Goal: Task Accomplishment & Management: Complete application form

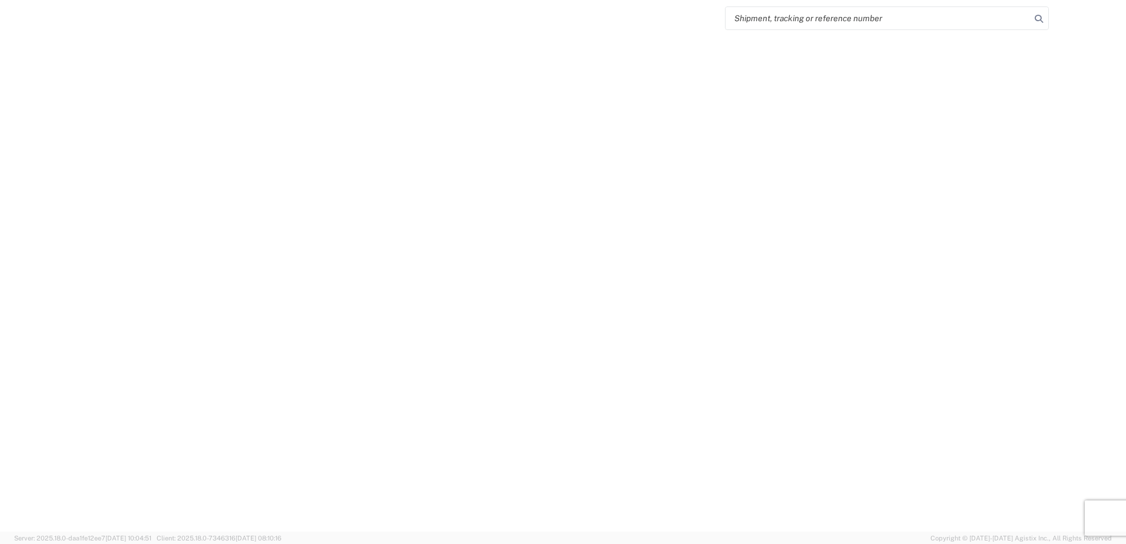
select select "FULL"
select select "LBS"
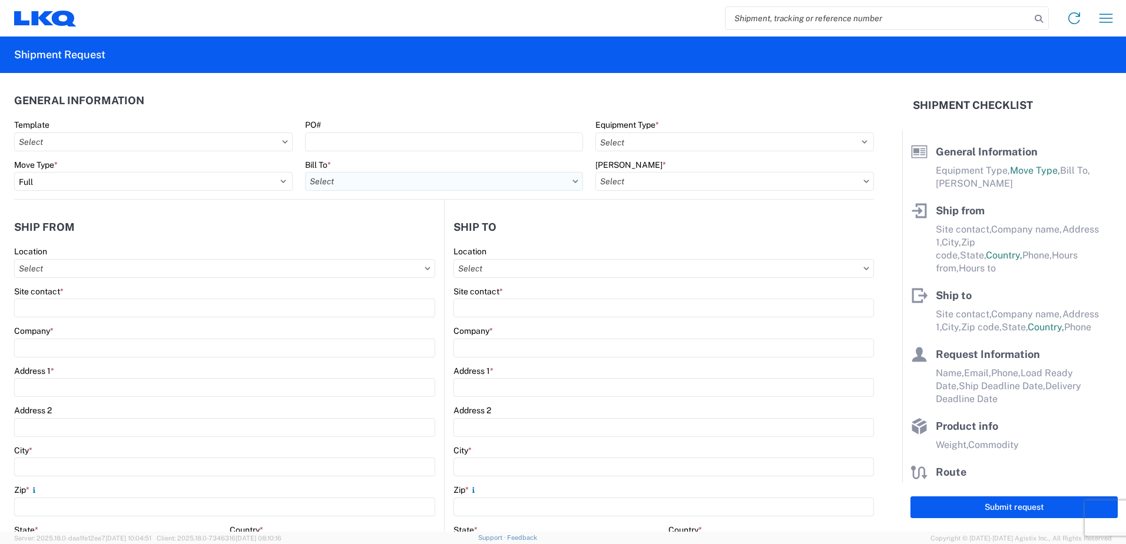
click at [389, 187] on input "Bill To *" at bounding box center [444, 181] width 278 height 19
type input "1760"
click at [371, 234] on div "1760 - LKQ Best Core" at bounding box center [408, 233] width 206 height 19
type input "1760 - LKQ Best Core"
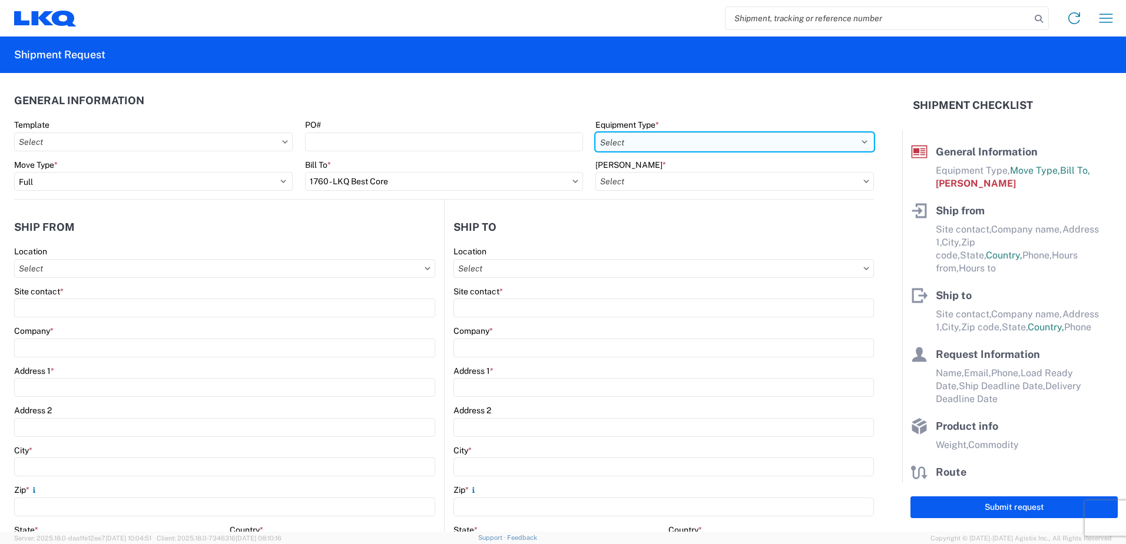
click at [734, 139] on select "Select 53’ Dry Van Flatbed Dropdeck (van) Lowboy (flatbed) Rail" at bounding box center [734, 141] width 278 height 19
select select "BCAR"
click at [595, 132] on select "Select 53’ Dry Van Flatbed Dropdeck (van) Lowboy (flatbed) Rail" at bounding box center [734, 141] width 278 height 19
click at [671, 181] on input "[PERSON_NAME] *" at bounding box center [734, 181] width 278 height 19
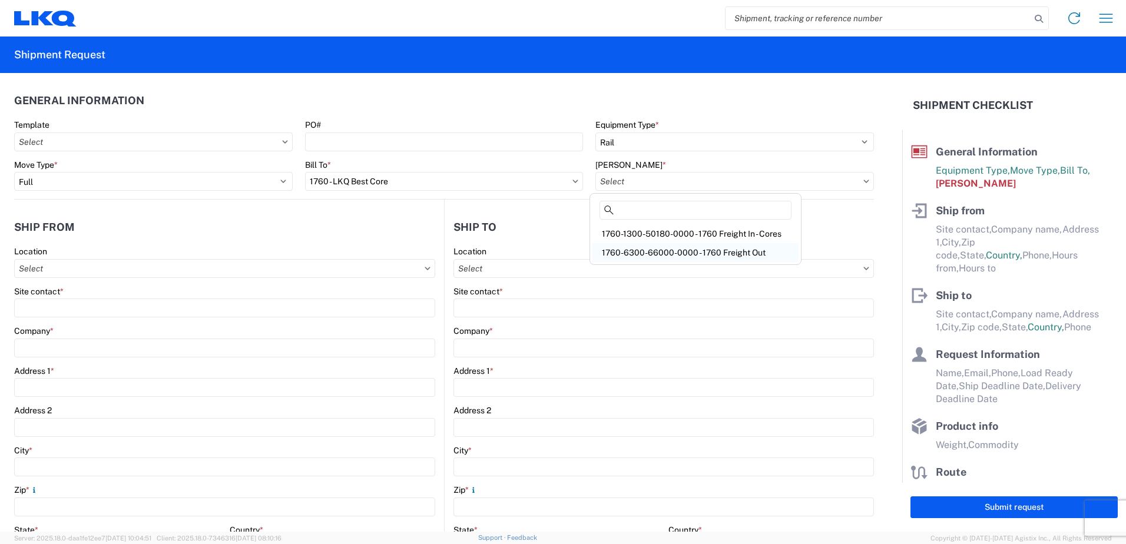
click at [666, 253] on div "1760-6300-66000-0000 - 1760 Freight Out" at bounding box center [695, 252] width 206 height 19
type input "1760-6300-66000-0000 - 1760 Freight Out"
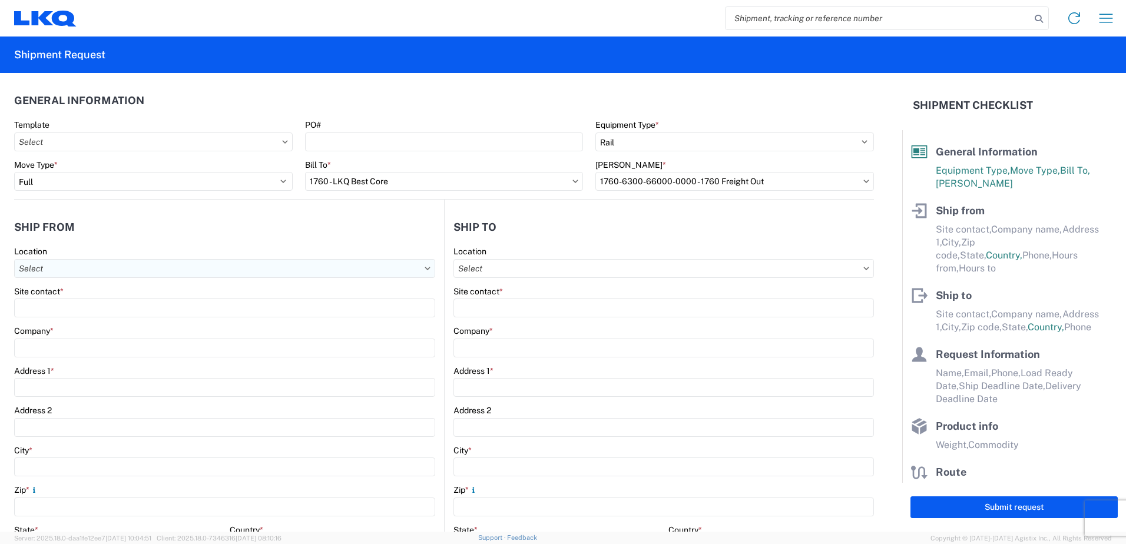
click at [69, 263] on input "Location" at bounding box center [224, 268] width 421 height 19
type input "1760"
click at [59, 316] on div "1760 - LKQ Best Core" at bounding box center [120, 320] width 206 height 19
type input "1760 - LKQ Best Core"
type input "LKQ Corporation"
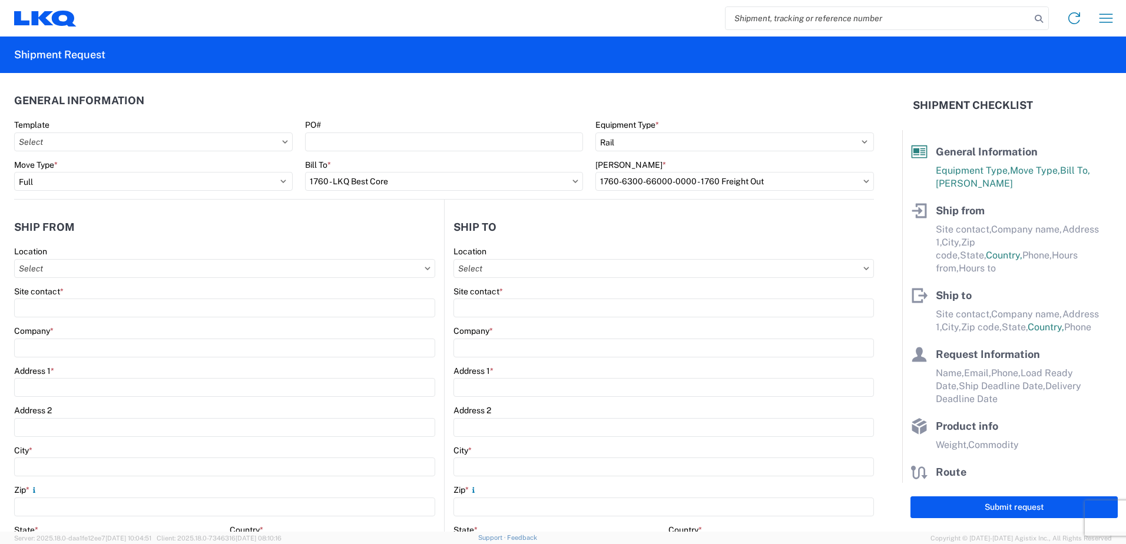
type input "[STREET_ADDRESS]"
type input "[GEOGRAPHIC_DATA]"
type input "77038"
select select "[GEOGRAPHIC_DATA]"
select select "US"
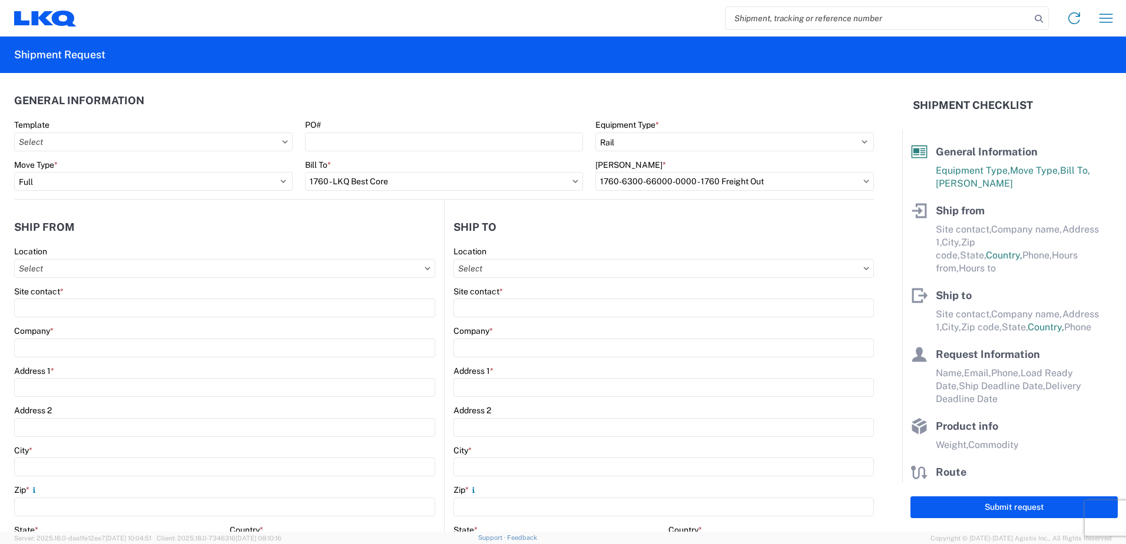
type input "[PHONE_NUMBER]"
type input "06:00"
type input "14:30"
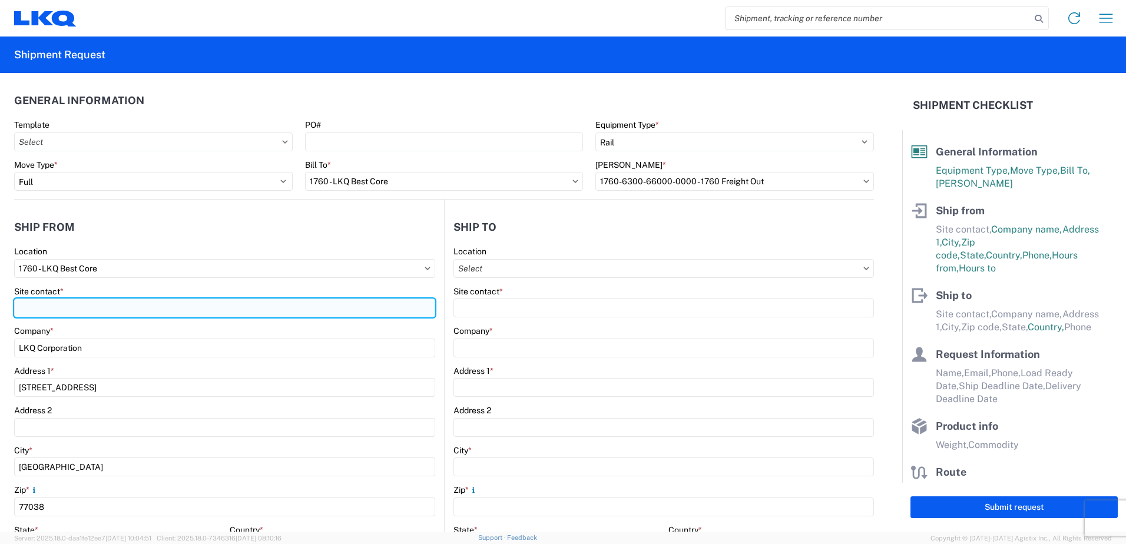
click at [39, 310] on input "Site contact *" at bounding box center [224, 307] width 421 height 19
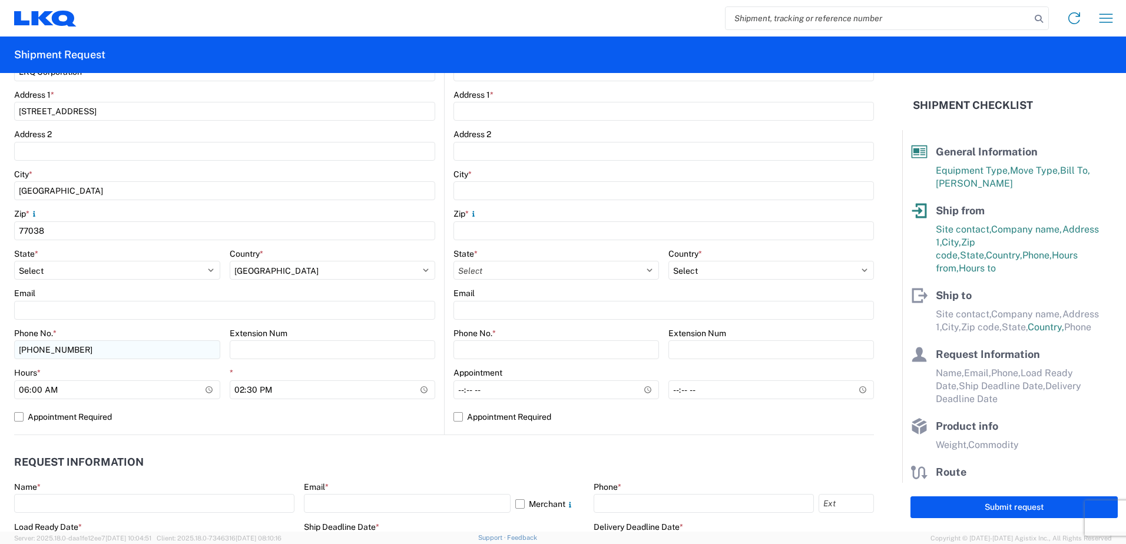
scroll to position [294, 0]
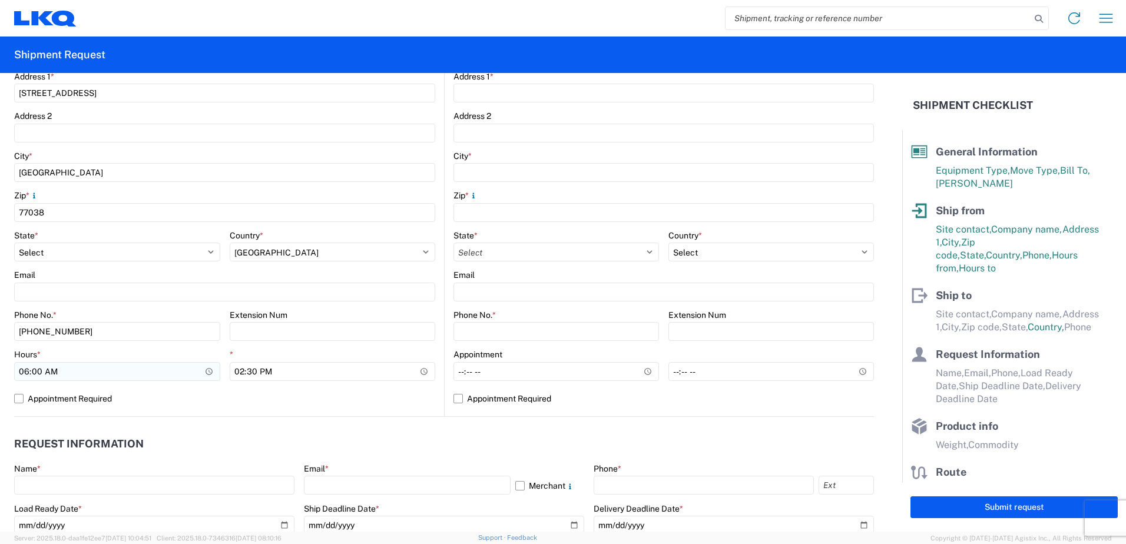
type input "[PERSON_NAME]"
click at [24, 371] on input "06:00" at bounding box center [117, 371] width 206 height 19
type input "07:00"
click at [234, 373] on input "14:30" at bounding box center [333, 371] width 206 height 19
type input "12:30"
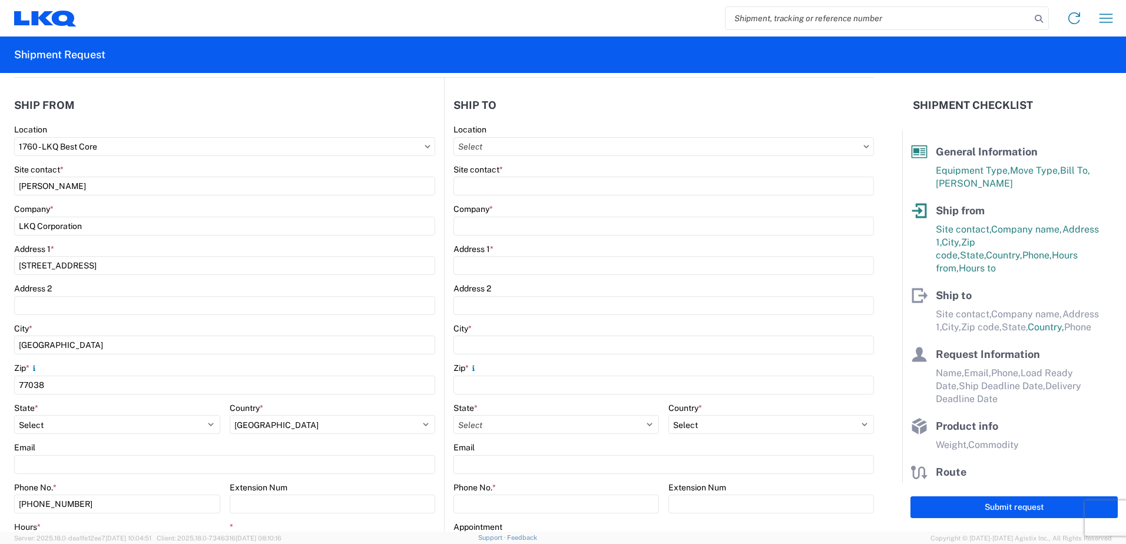
scroll to position [59, 0]
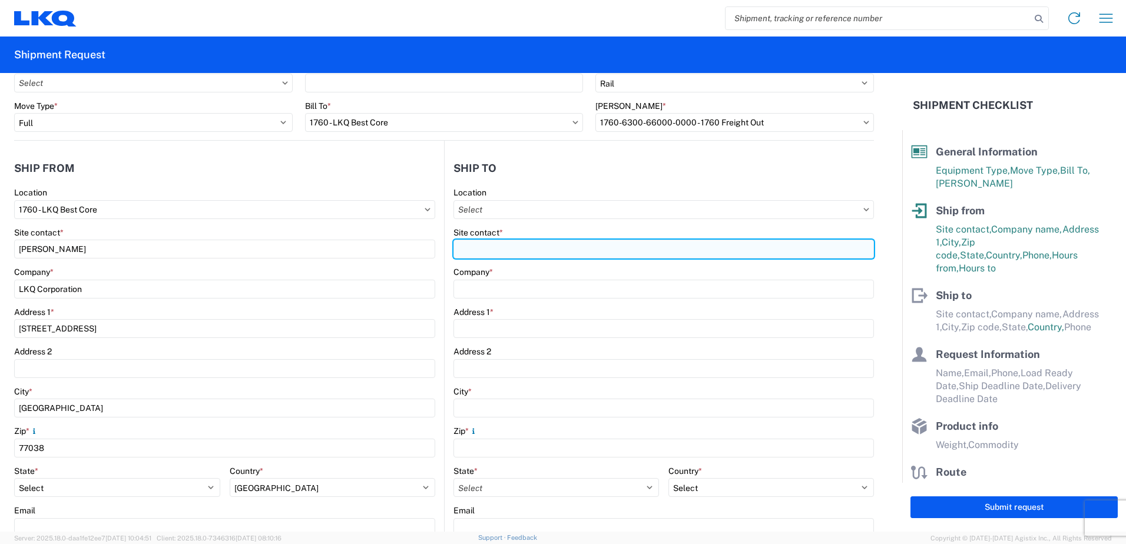
click at [462, 250] on input "Site contact *" at bounding box center [663, 249] width 420 height 19
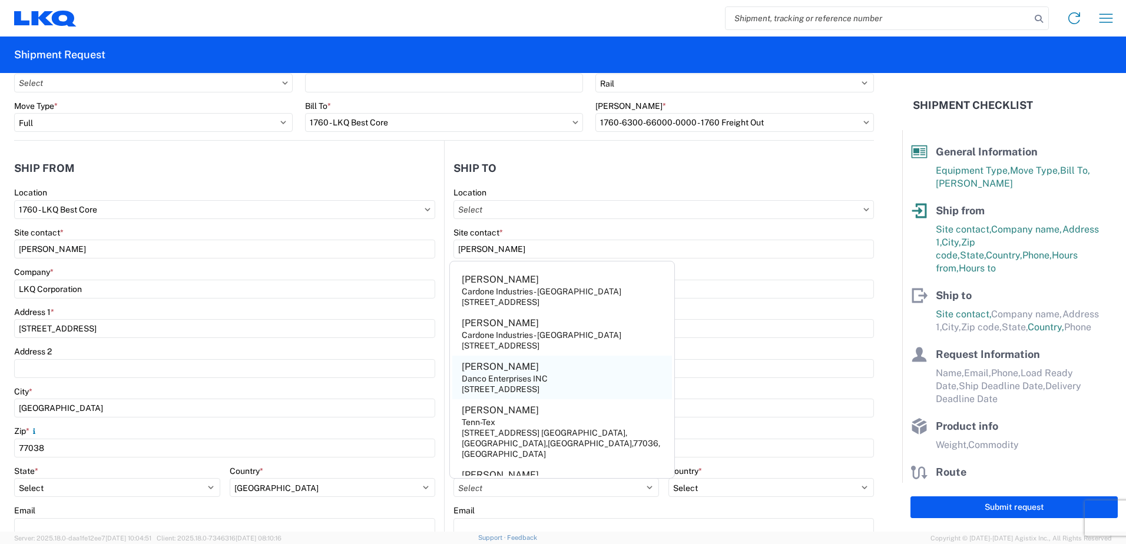
click at [481, 379] on div "Danco Enterprises INC" at bounding box center [505, 378] width 86 height 11
type input "[PERSON_NAME]"
type input "Danco Enterprises INC"
type input "[STREET_ADDRESS]"
type input "[GEOGRAPHIC_DATA]"
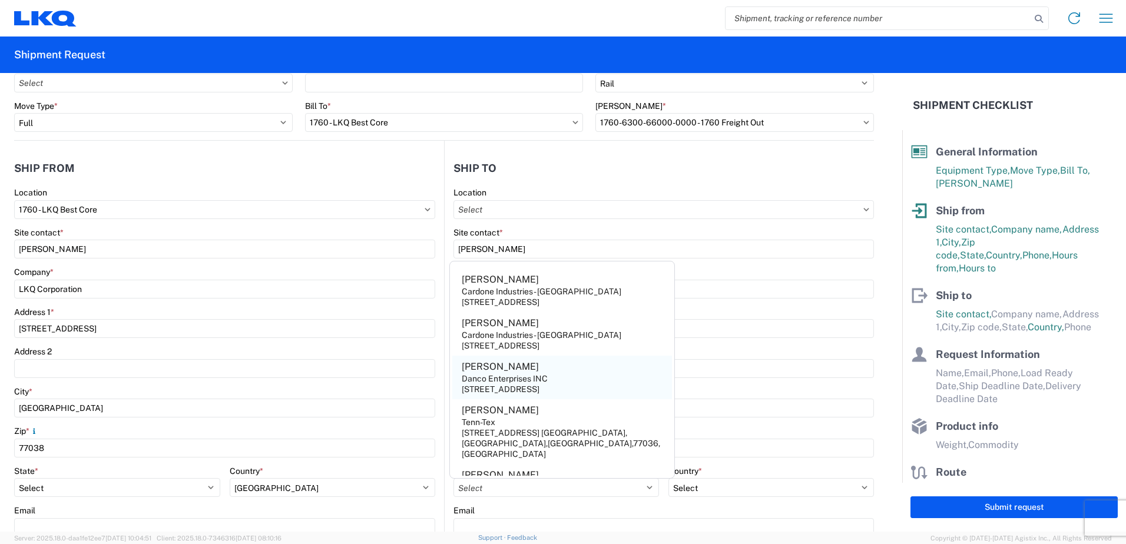
type input "92507"
select select "CA"
select select "US"
type input "[EMAIL_ADDRESS][DOMAIN_NAME]"
type input "[PHONE_NUMBER]"
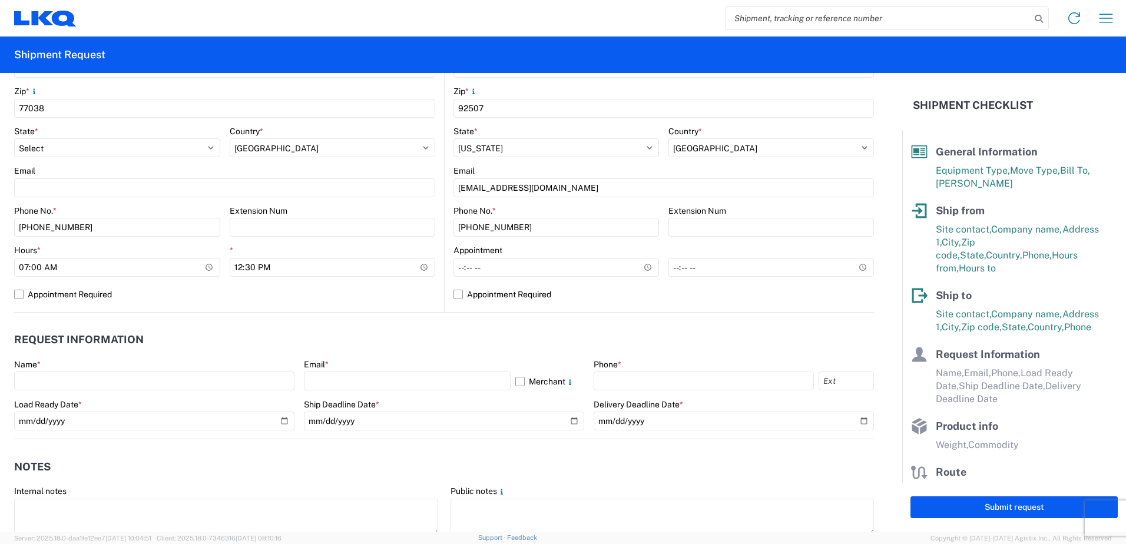
scroll to position [471, 0]
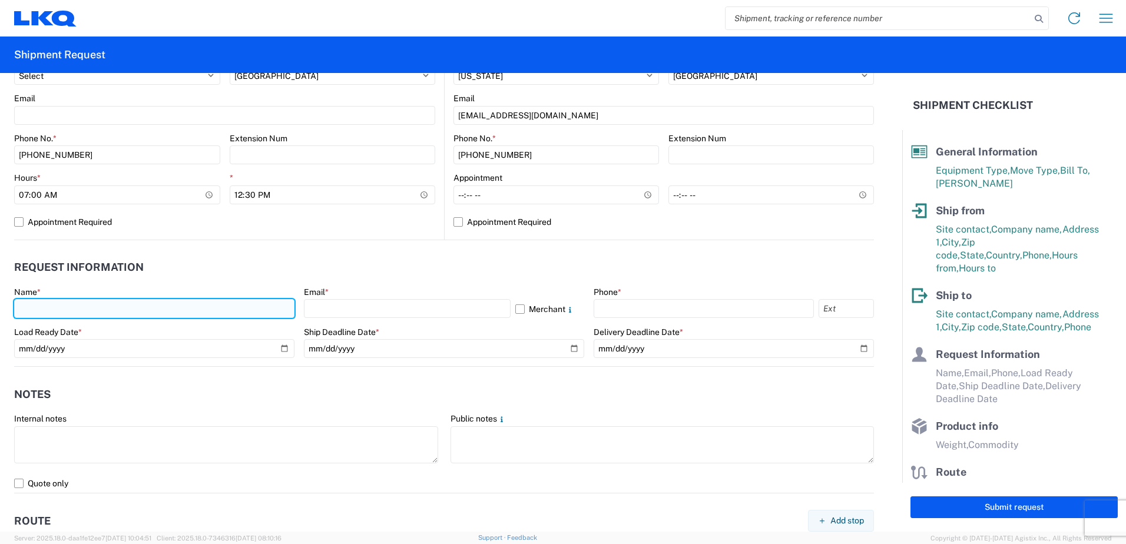
click at [58, 309] on input "text" at bounding box center [154, 308] width 280 height 19
type input "[PERSON_NAME]"
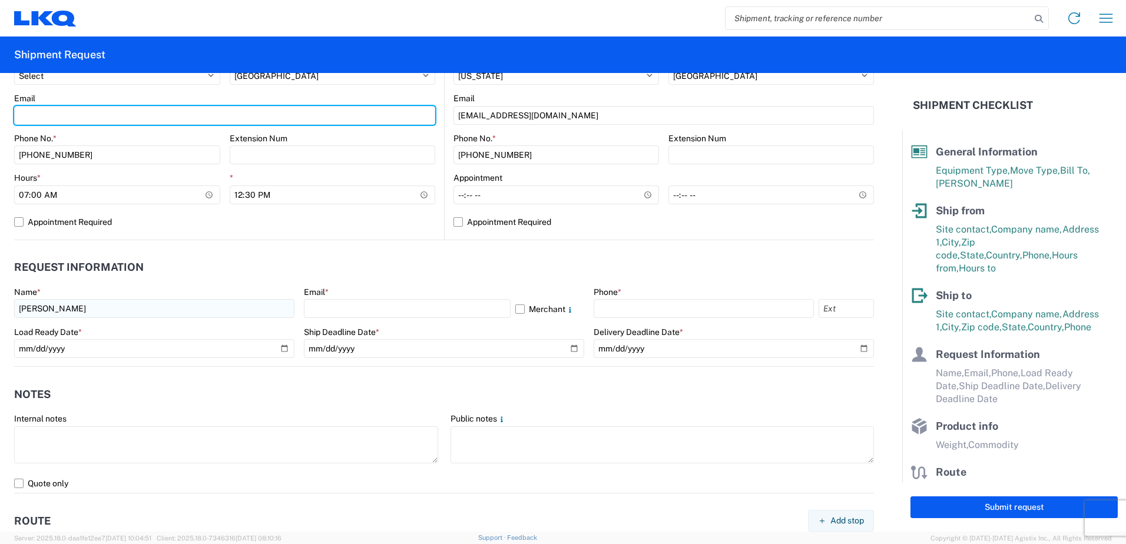
type input "[EMAIL_ADDRESS][DOMAIN_NAME]"
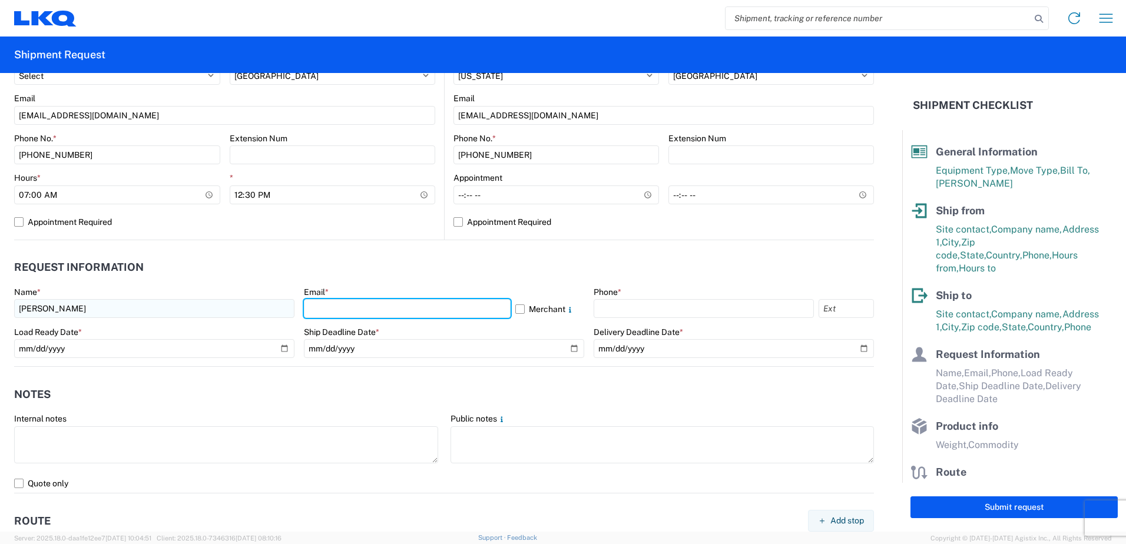
type input "[EMAIL_ADDRESS][DOMAIN_NAME]"
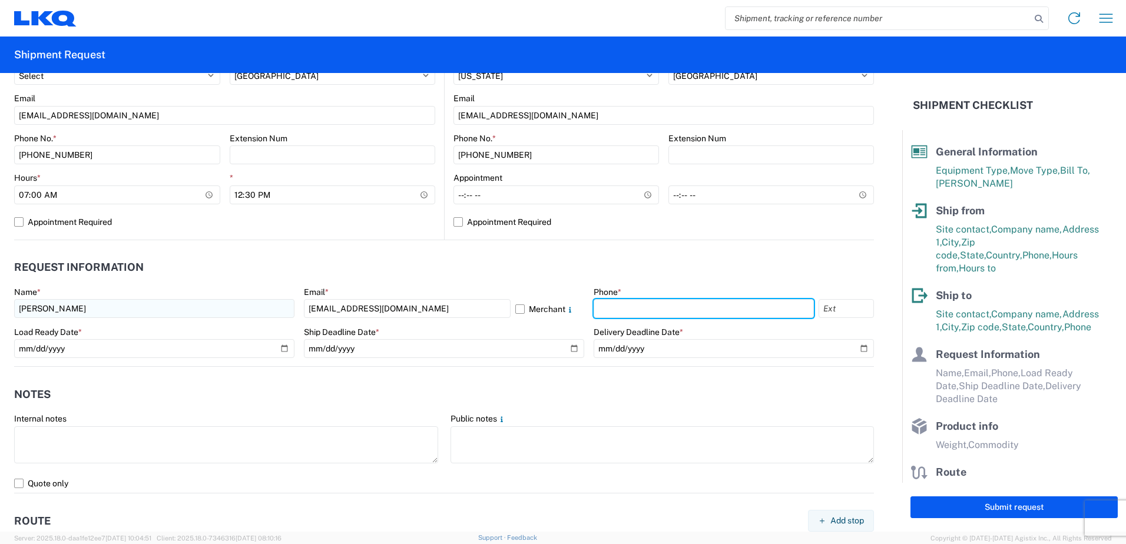
type input "2818861028"
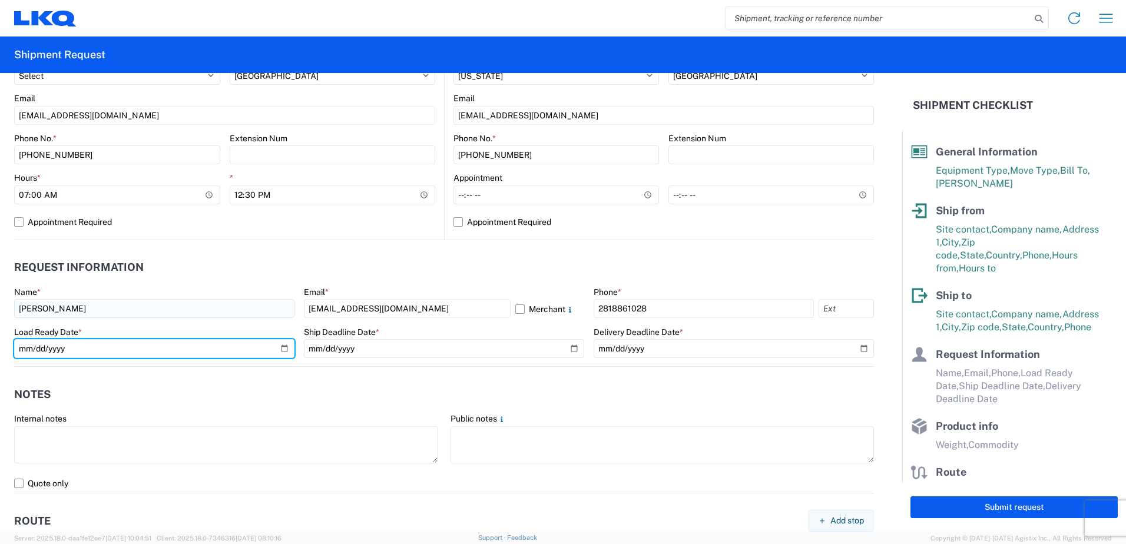
type input "2025-08-29"
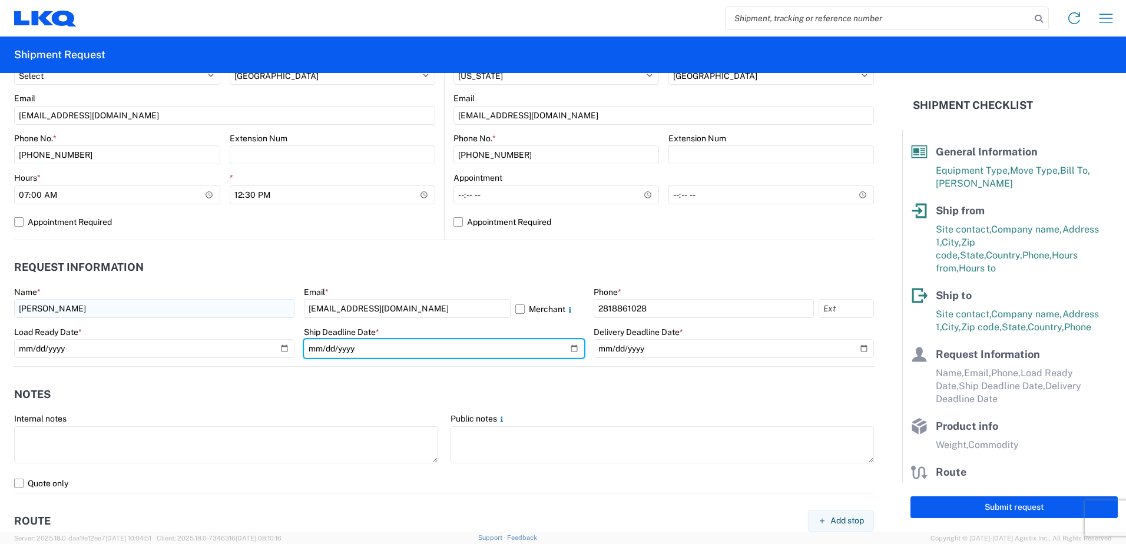
type input "2025-08-29"
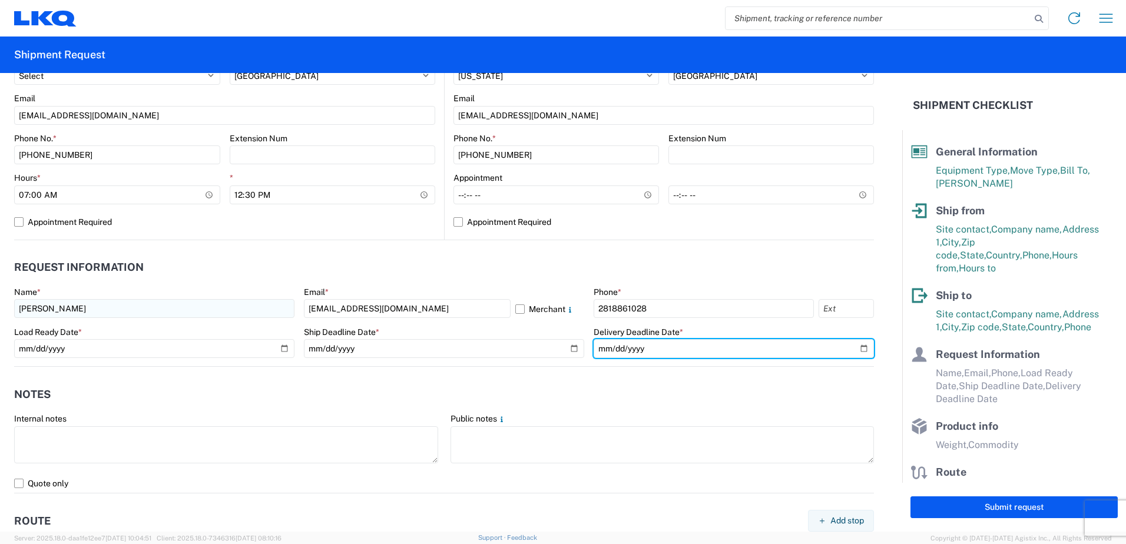
type input "2025-09-05"
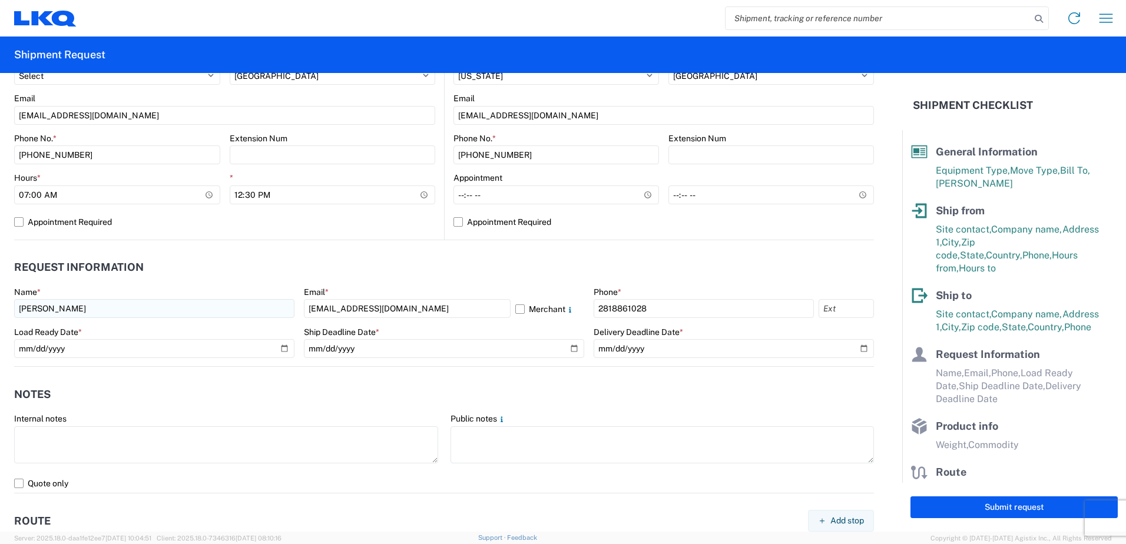
type input "42500"
type input "General Auto Parts (dry)"
type input "24"
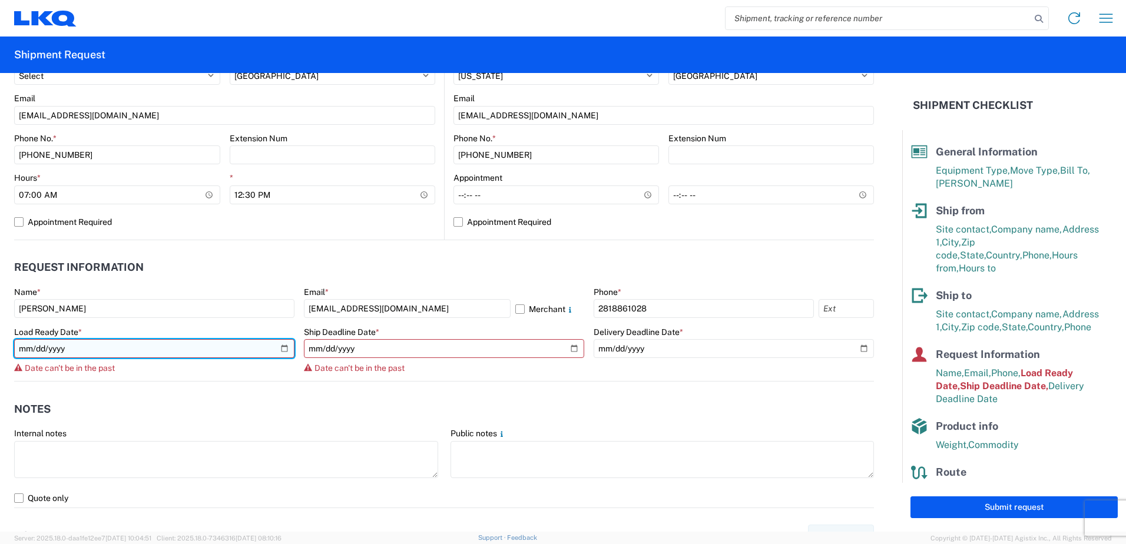
click at [282, 348] on input "2025-08-29" at bounding box center [154, 348] width 280 height 19
type input "[DATE]"
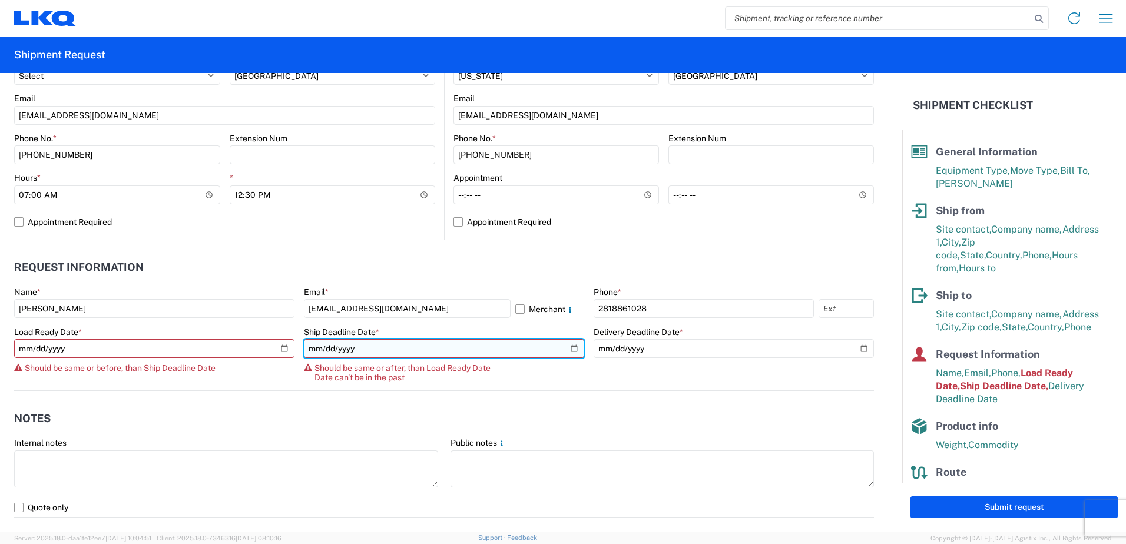
click at [570, 349] on input "2025-08-29" at bounding box center [444, 348] width 280 height 19
type input "[DATE]"
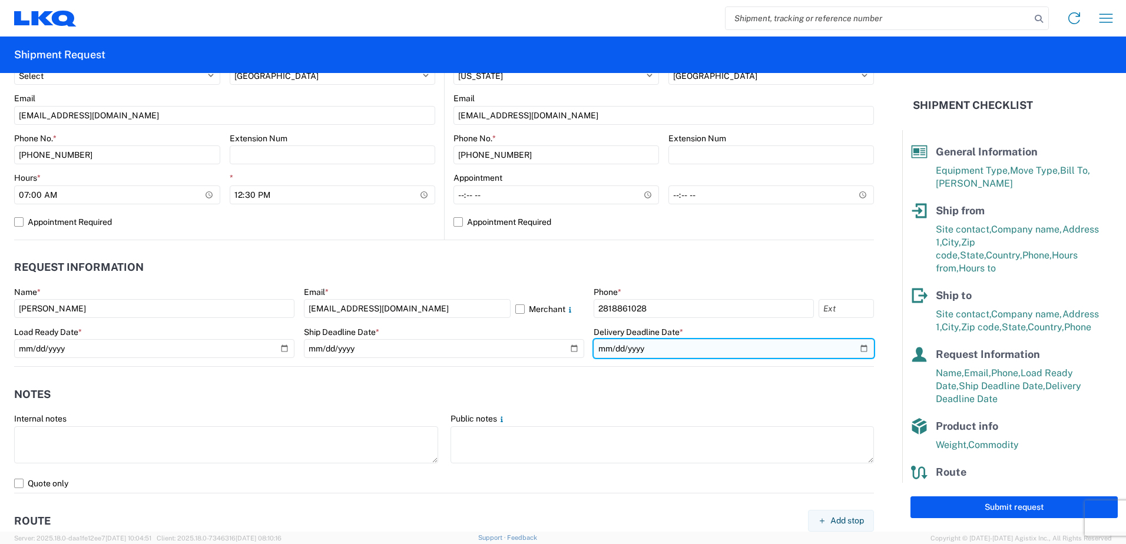
click at [857, 348] on input "2025-09-05" at bounding box center [733, 348] width 280 height 19
click at [854, 350] on input "2025-09-08" at bounding box center [733, 348] width 280 height 19
type input "[DATE]"
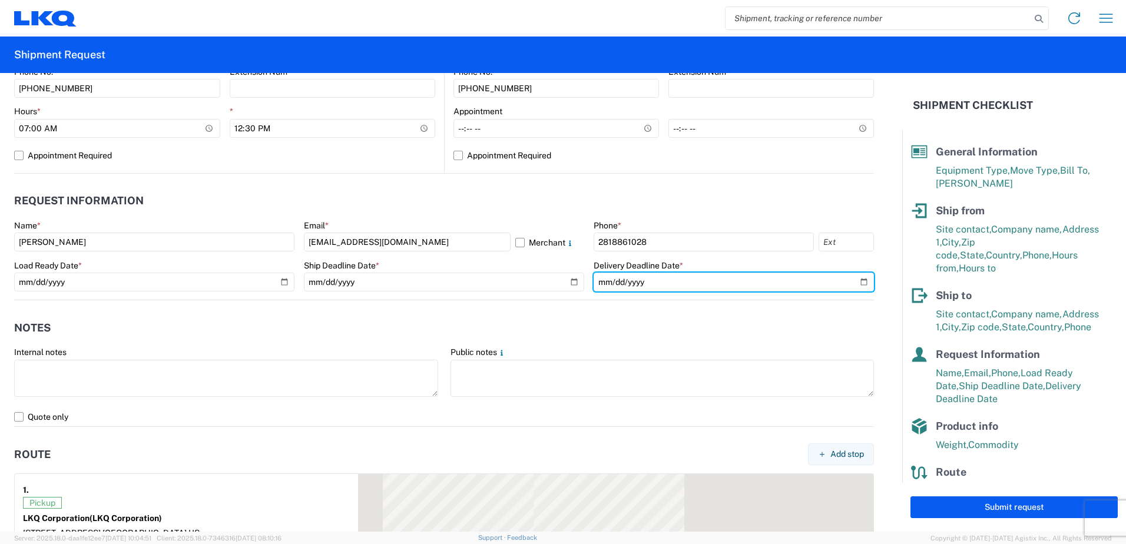
scroll to position [589, 0]
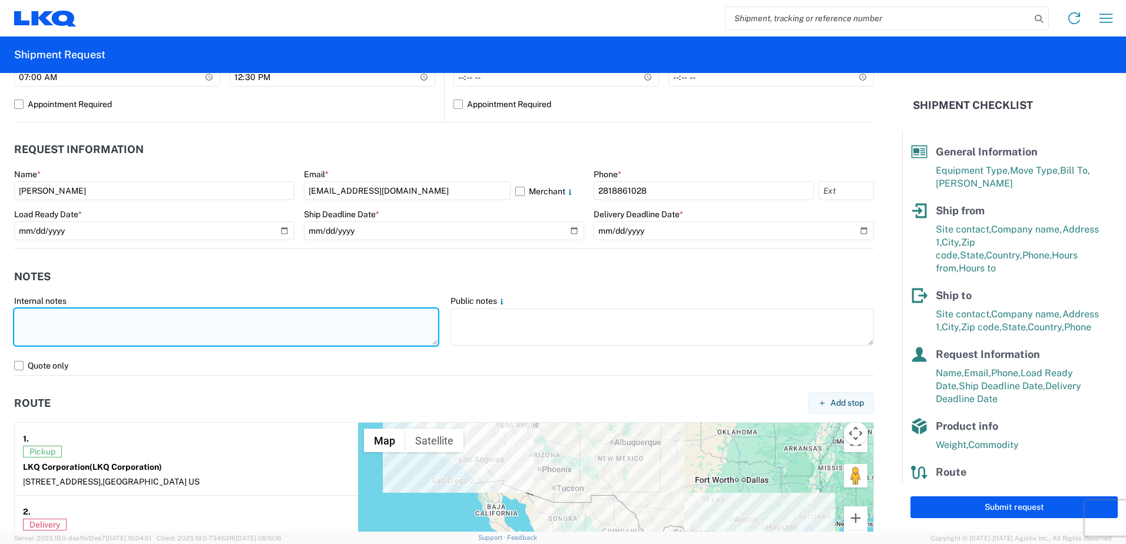
click at [74, 316] on textarea at bounding box center [226, 326] width 424 height 37
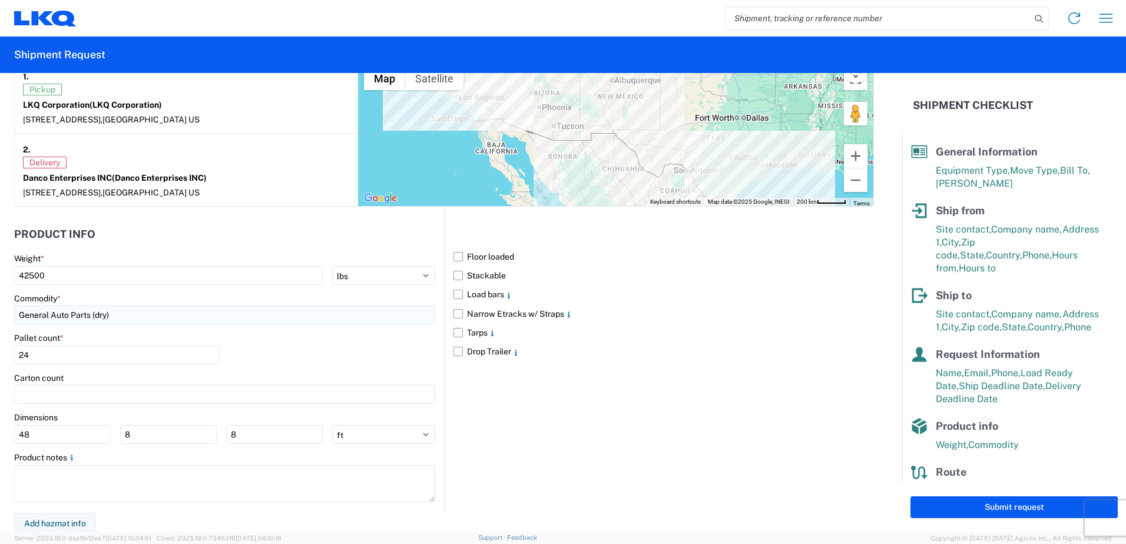
scroll to position [954, 0]
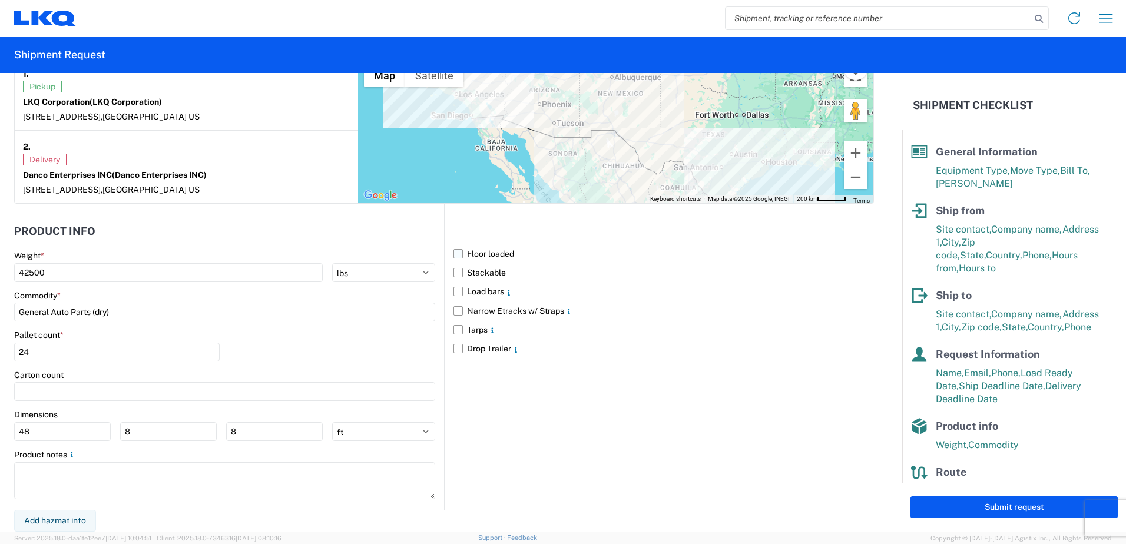
type textarea "going over the rail. does not have to be [PERSON_NAME]."
click at [486, 251] on label "Floor loaded" at bounding box center [663, 253] width 420 height 19
click at [0, 0] on input "Floor loaded" at bounding box center [0, 0] width 0 height 0
click at [482, 272] on label "Stackable" at bounding box center [663, 272] width 420 height 19
click at [0, 0] on input "Stackable" at bounding box center [0, 0] width 0 height 0
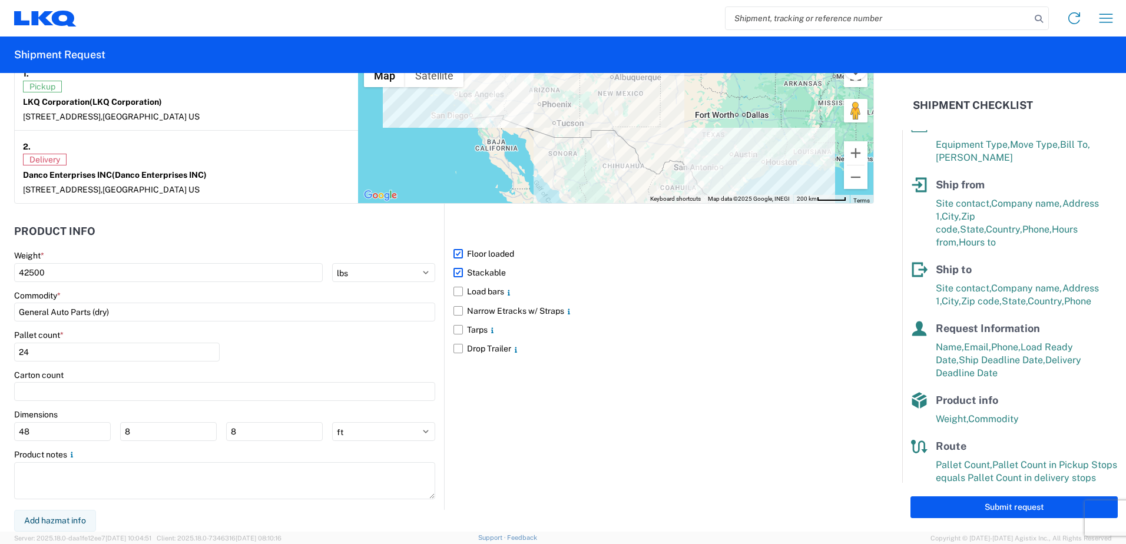
scroll to position [40, 0]
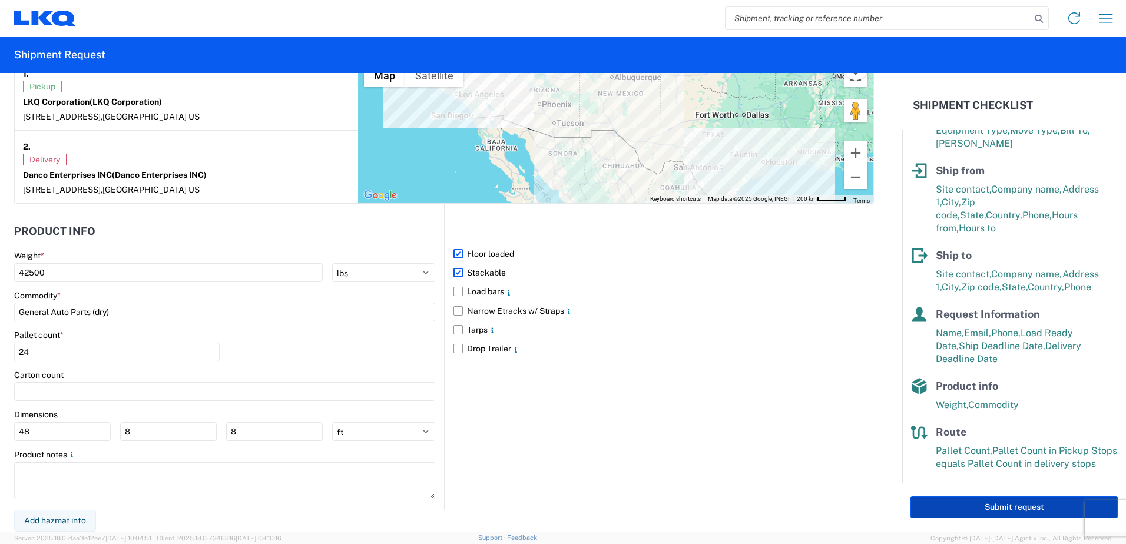
click at [979, 503] on button "Submit request" at bounding box center [1013, 507] width 207 height 22
select select "US"
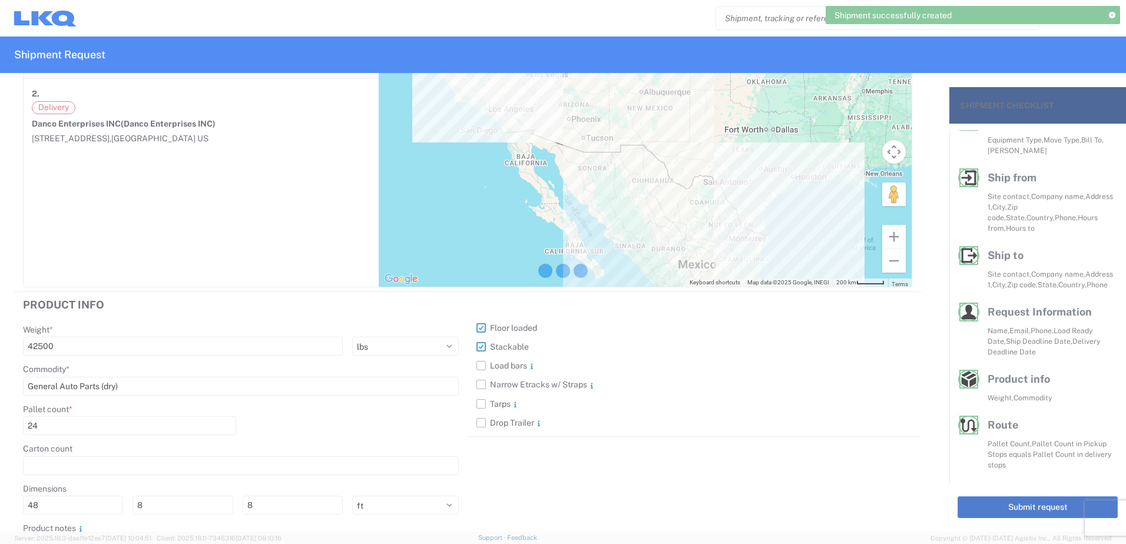
scroll to position [39, 0]
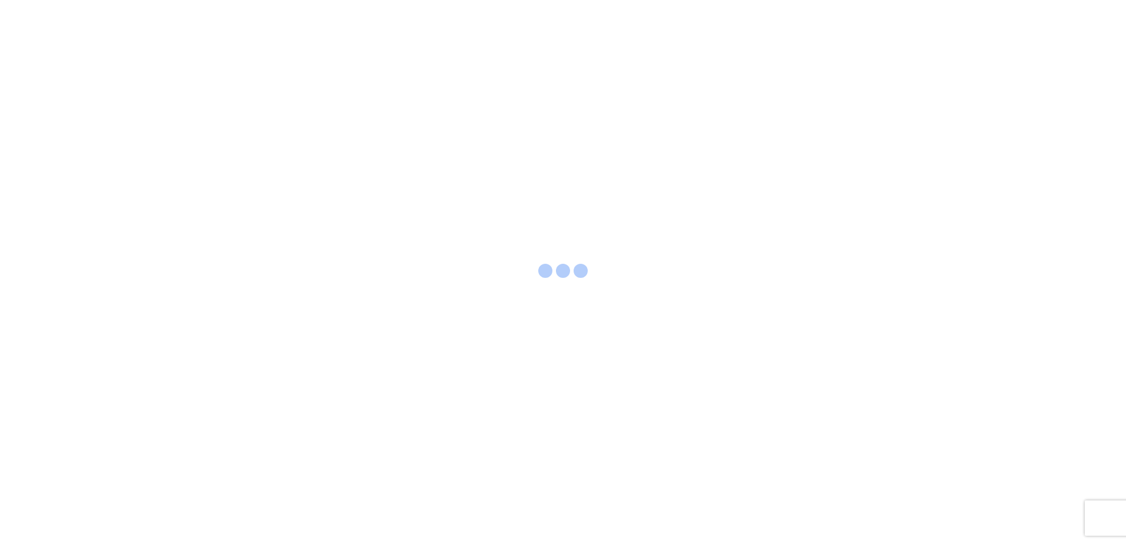
select select "FULL"
select select "LBS"
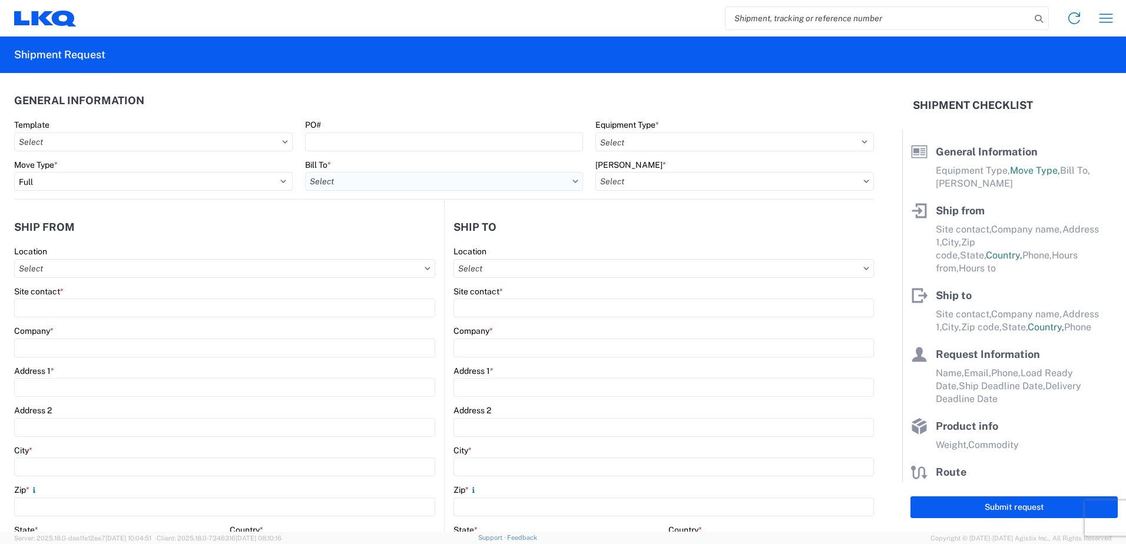
click at [390, 182] on input "Bill To *" at bounding box center [444, 181] width 278 height 19
type input "1760"
click at [382, 237] on div "1760 - LKQ Best Core" at bounding box center [408, 233] width 206 height 19
type input "1760 - LKQ Best Core"
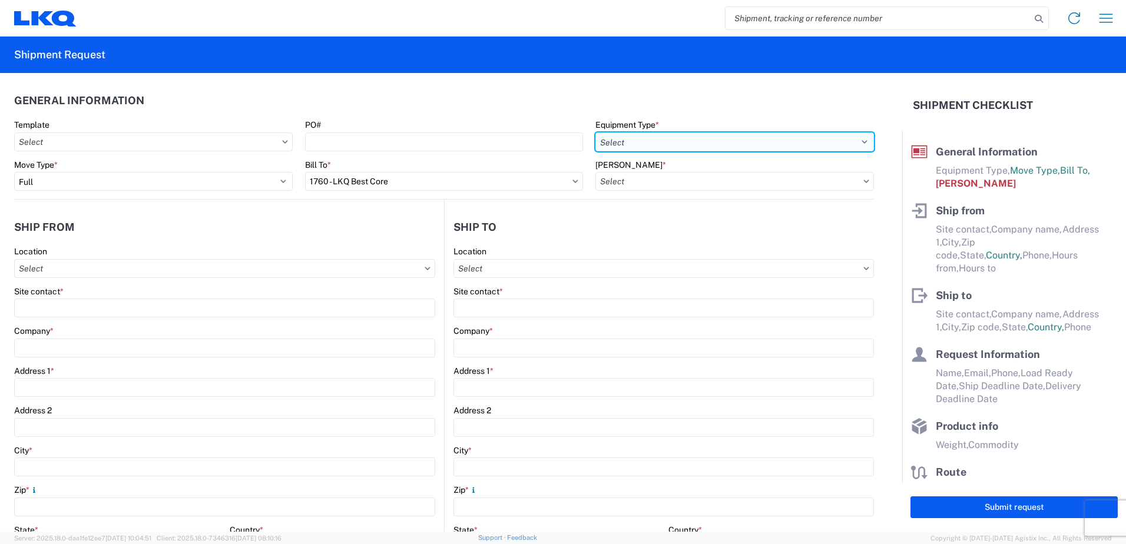
click at [681, 138] on select "Select 53’ Dry Van Flatbed Dropdeck (van) Lowboy (flatbed) Rail" at bounding box center [734, 141] width 278 height 19
select select "BCAR"
click at [595, 132] on select "Select 53’ Dry Van Flatbed Dropdeck (van) Lowboy (flatbed) Rail" at bounding box center [734, 141] width 278 height 19
click at [683, 182] on input "[PERSON_NAME] *" at bounding box center [734, 181] width 278 height 19
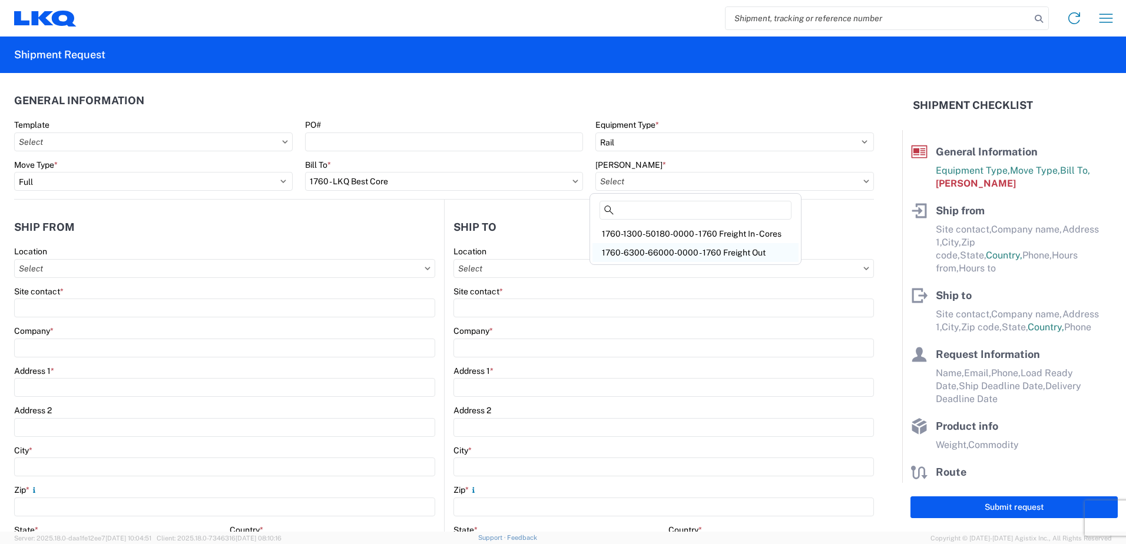
click at [684, 254] on div "1760-6300-66000-0000 - 1760 Freight Out" at bounding box center [695, 252] width 206 height 19
type input "1760-6300-66000-0000 - 1760 Freight Out"
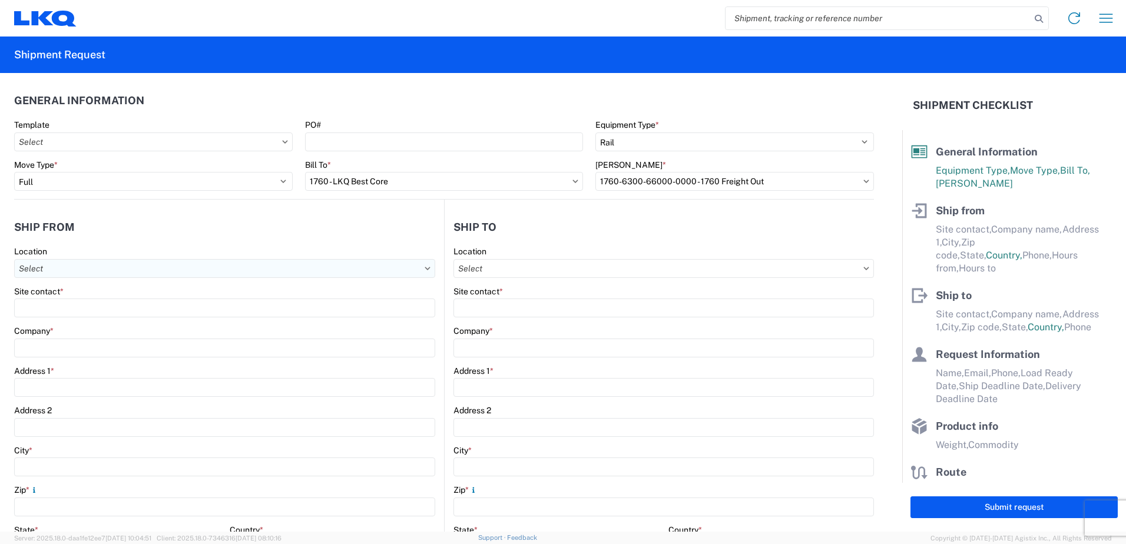
click at [58, 270] on input "Location" at bounding box center [224, 268] width 421 height 19
type input "1760"
click at [59, 322] on div "1760 - LKQ Best Core" at bounding box center [120, 320] width 206 height 19
type input "1760 - LKQ Best Core"
type input "LKQ Corporation"
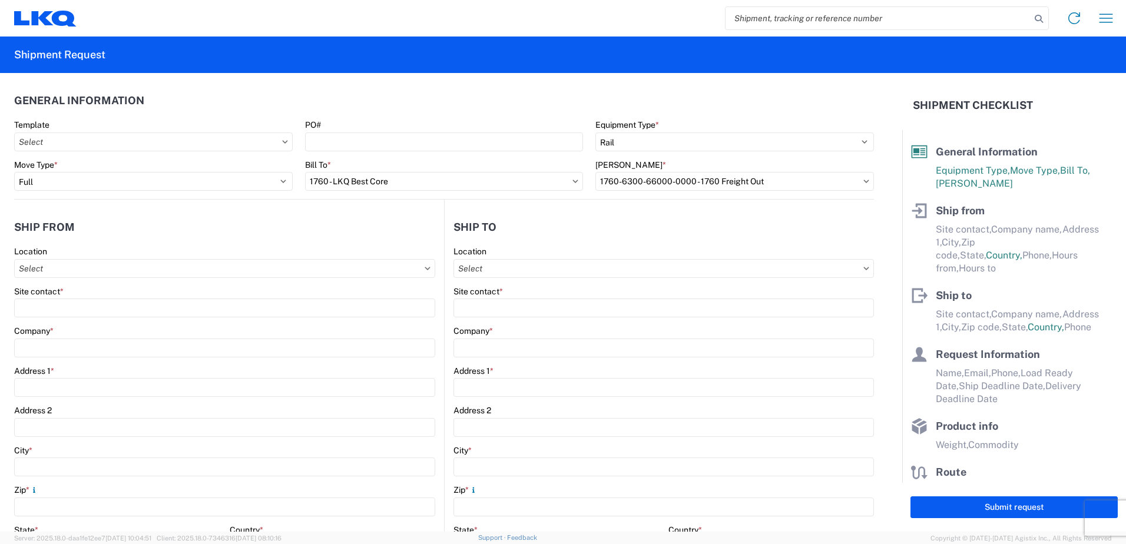
type input "[STREET_ADDRESS]"
type input "[GEOGRAPHIC_DATA]"
type input "77038"
select select "[GEOGRAPHIC_DATA]"
select select "US"
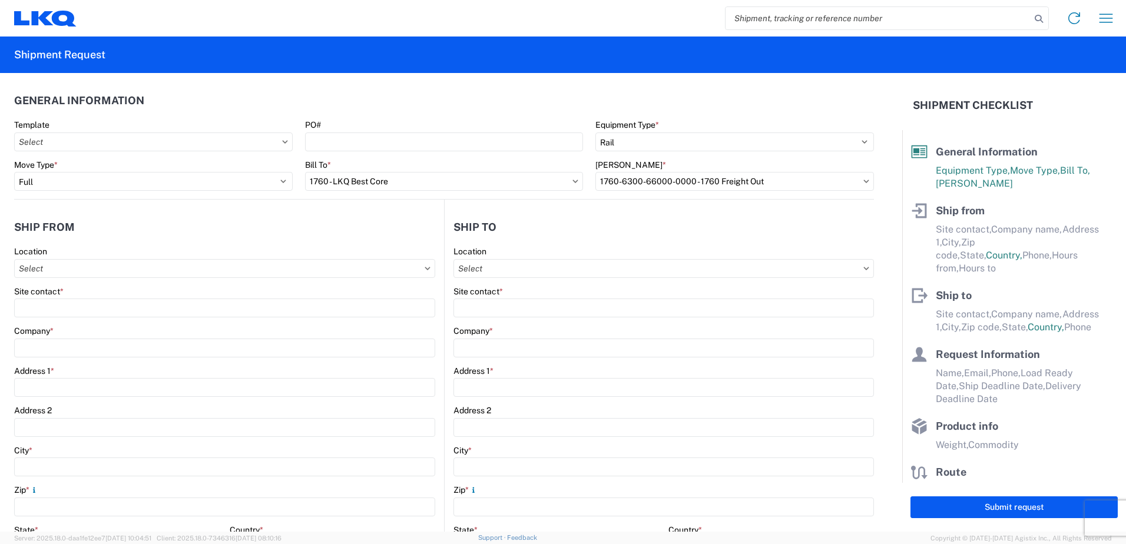
type input "[PHONE_NUMBER]"
type input "06:00"
type input "14:30"
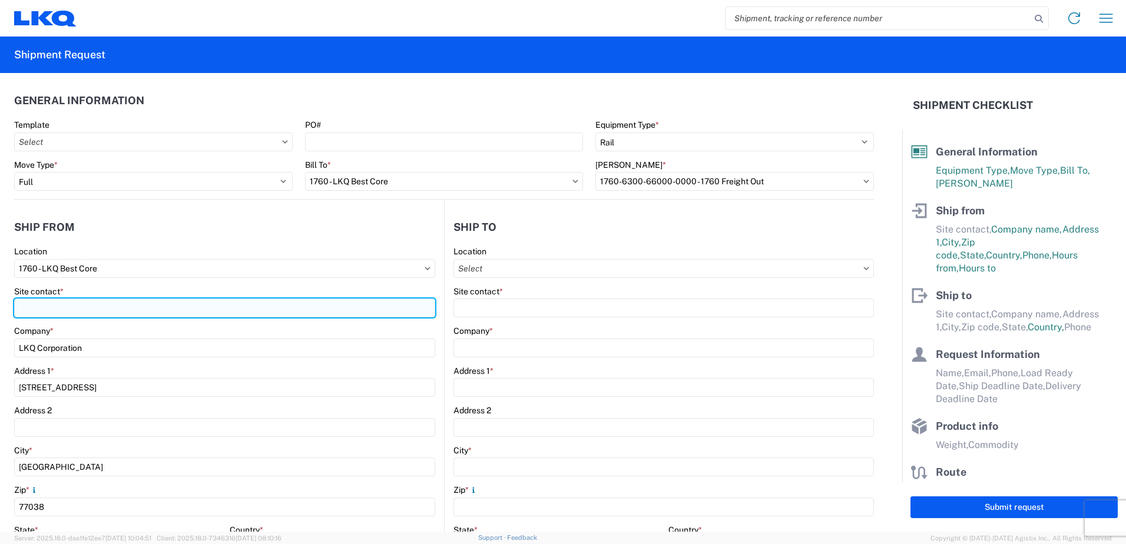
click at [45, 309] on input "Site contact *" at bounding box center [224, 307] width 421 height 19
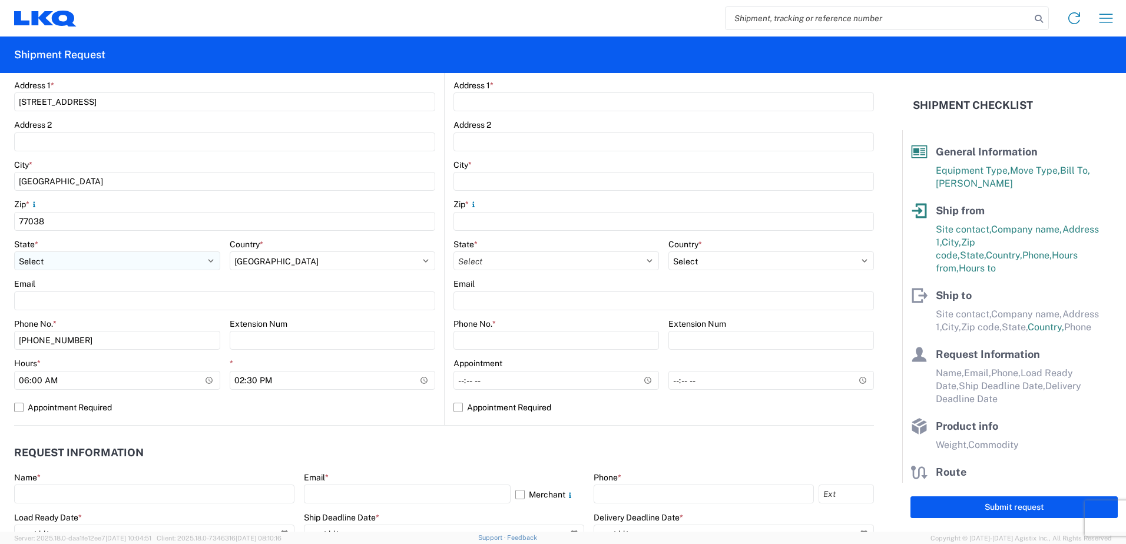
scroll to position [294, 0]
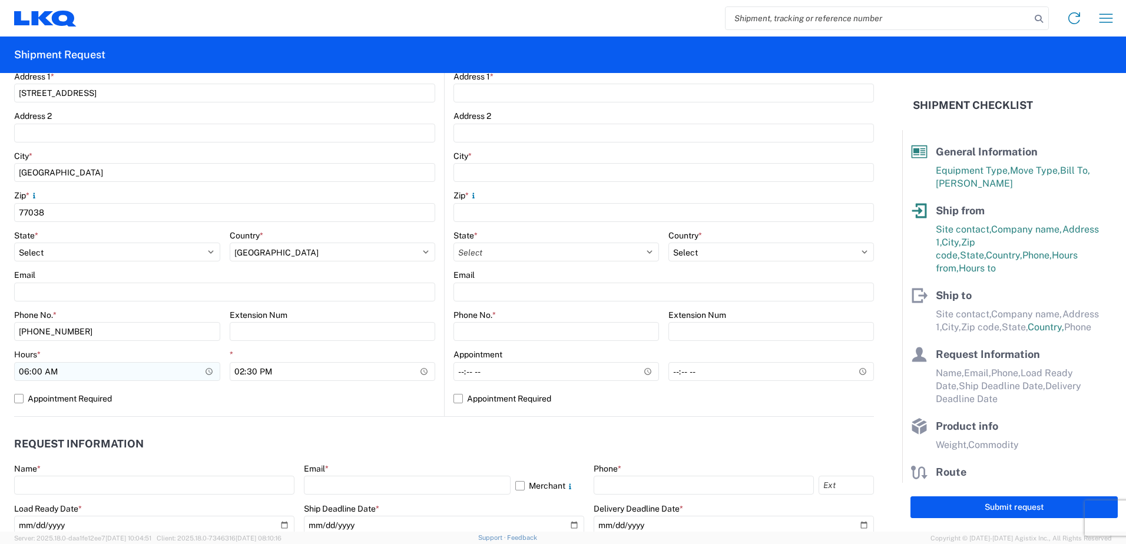
type input "[PERSON_NAME]"
click at [26, 371] on input "06:00" at bounding box center [117, 371] width 206 height 19
type input "07:00"
click at [238, 374] on input "14:30" at bounding box center [333, 371] width 206 height 19
type input "12:30"
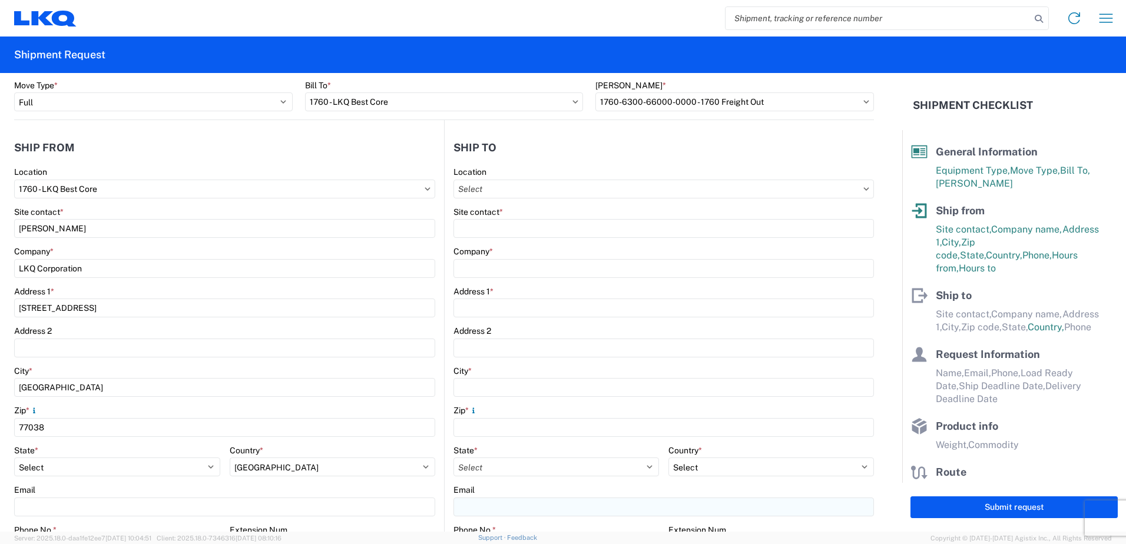
scroll to position [59, 0]
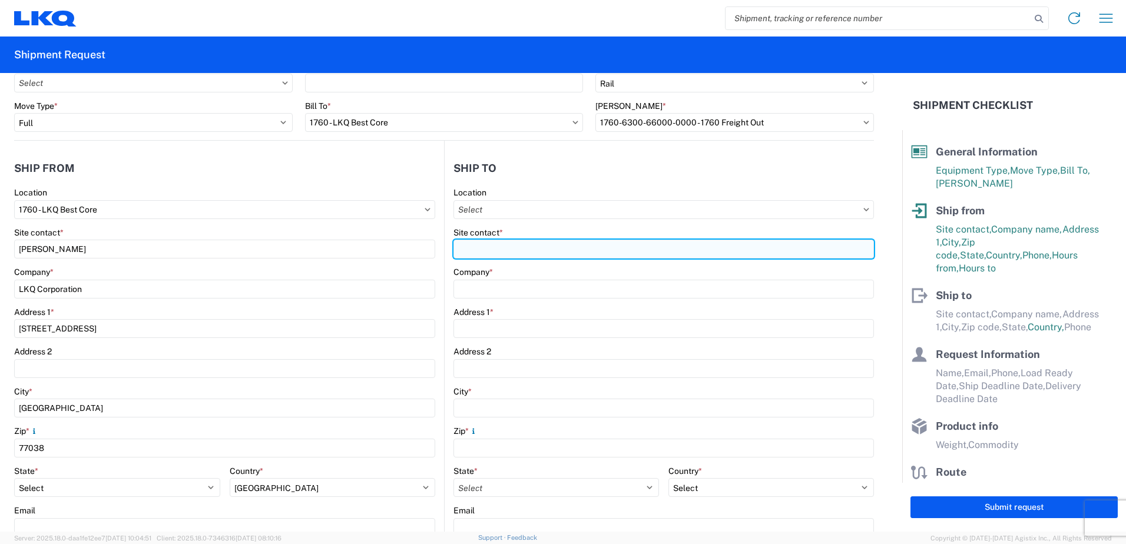
click at [470, 245] on input "Site contact *" at bounding box center [663, 249] width 420 height 19
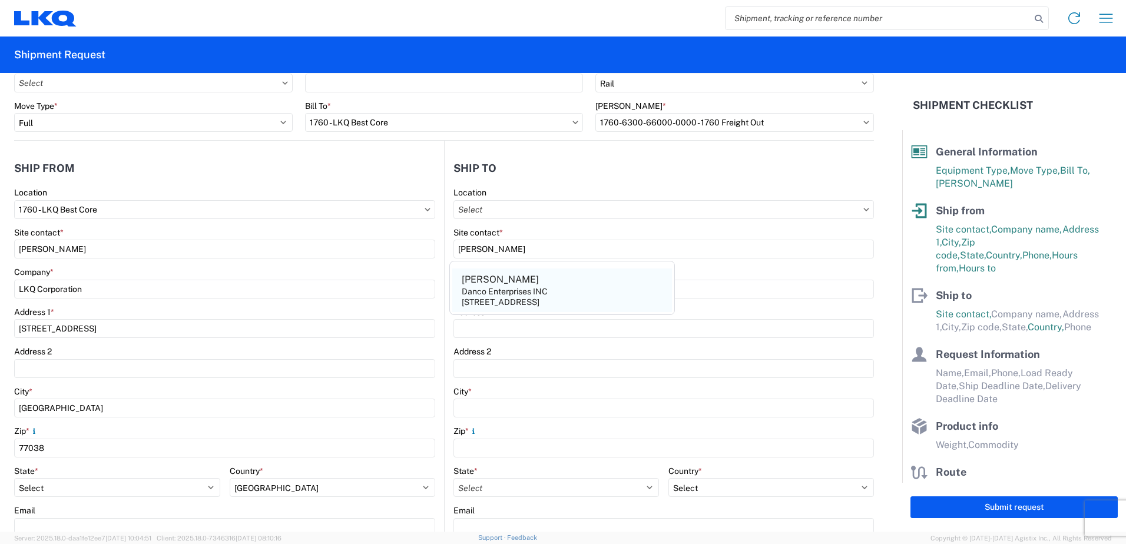
click at [476, 283] on div "[PERSON_NAME]" at bounding box center [500, 279] width 77 height 13
type input "[PERSON_NAME]"
type input "Danco Enterprises INC"
type input "[STREET_ADDRESS]"
type input "[GEOGRAPHIC_DATA]"
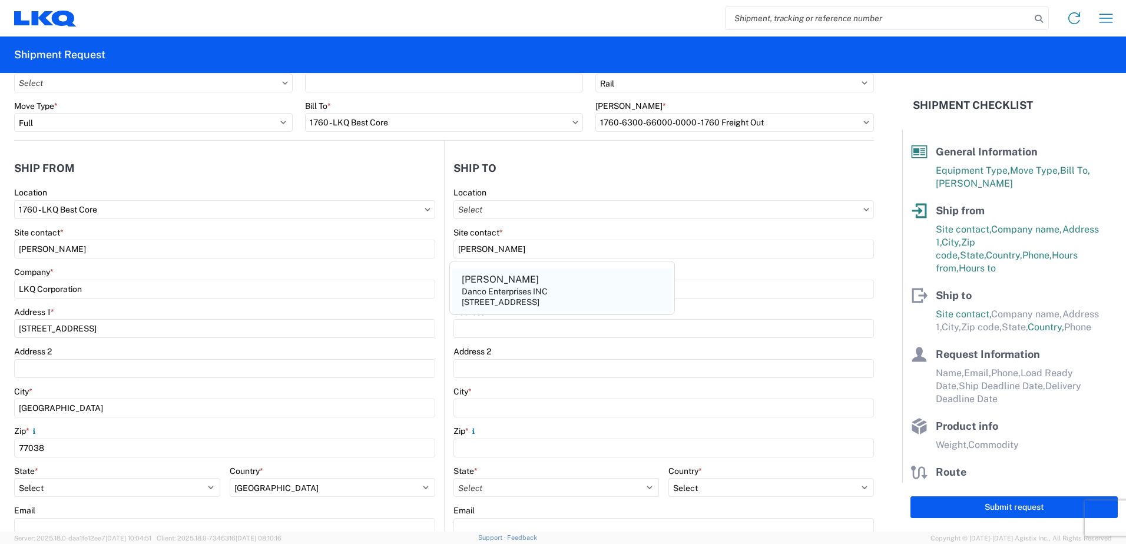
type input "92507"
select select "CA"
select select "US"
type input "[EMAIL_ADDRESS][DOMAIN_NAME]"
type input "[PHONE_NUMBER]"
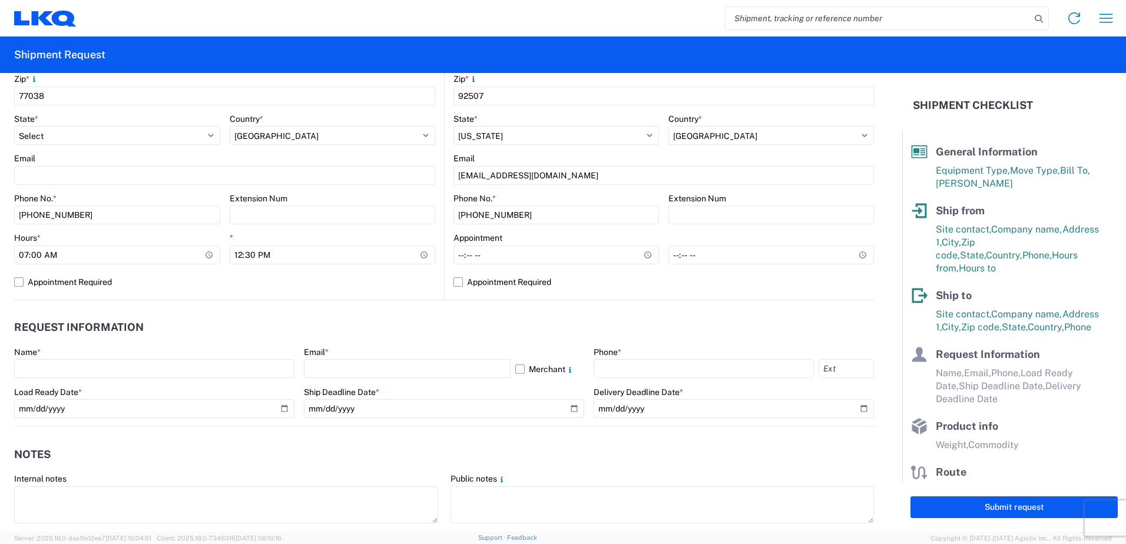
scroll to position [412, 0]
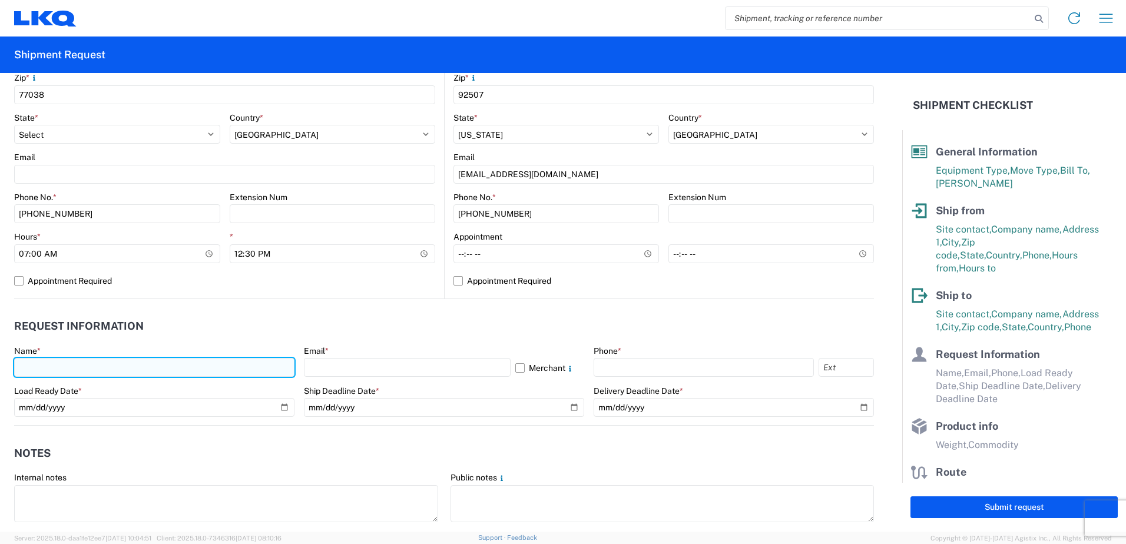
click at [50, 371] on input "text" at bounding box center [154, 367] width 280 height 19
type input "[PERSON_NAME]"
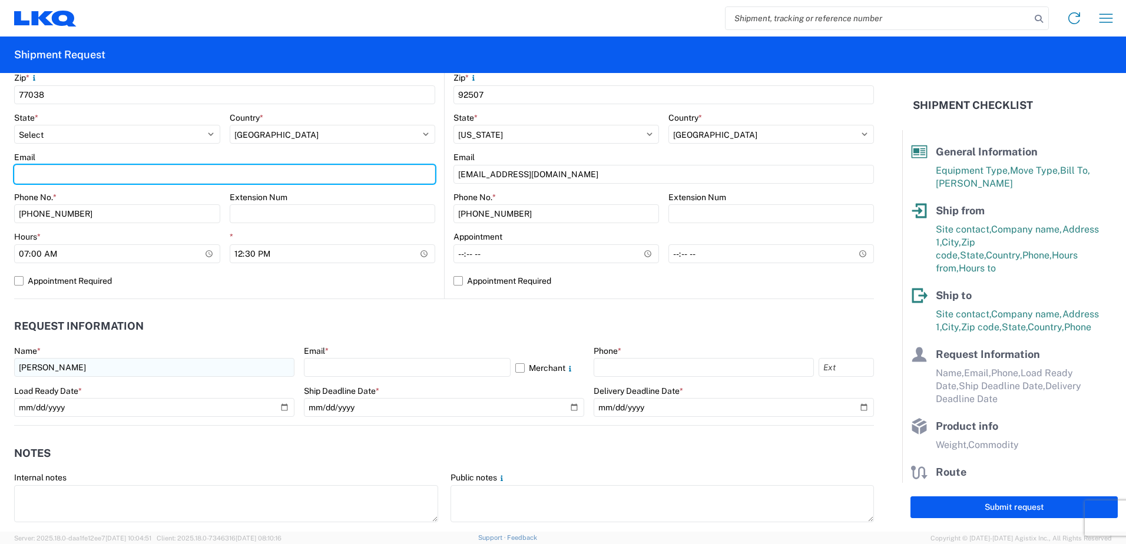
type input "[EMAIL_ADDRESS][DOMAIN_NAME]"
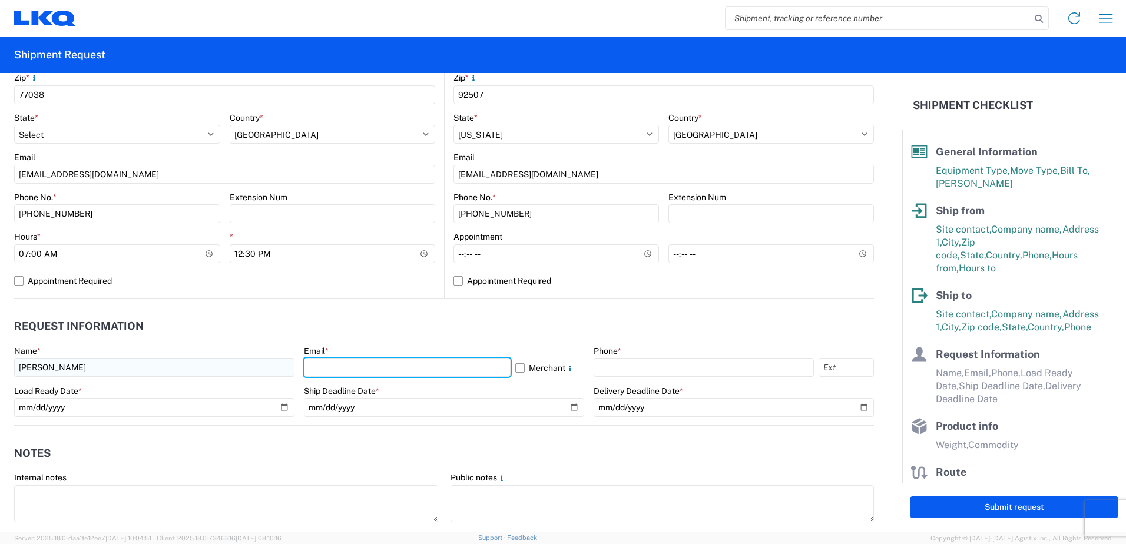
type input "[EMAIL_ADDRESS][DOMAIN_NAME]"
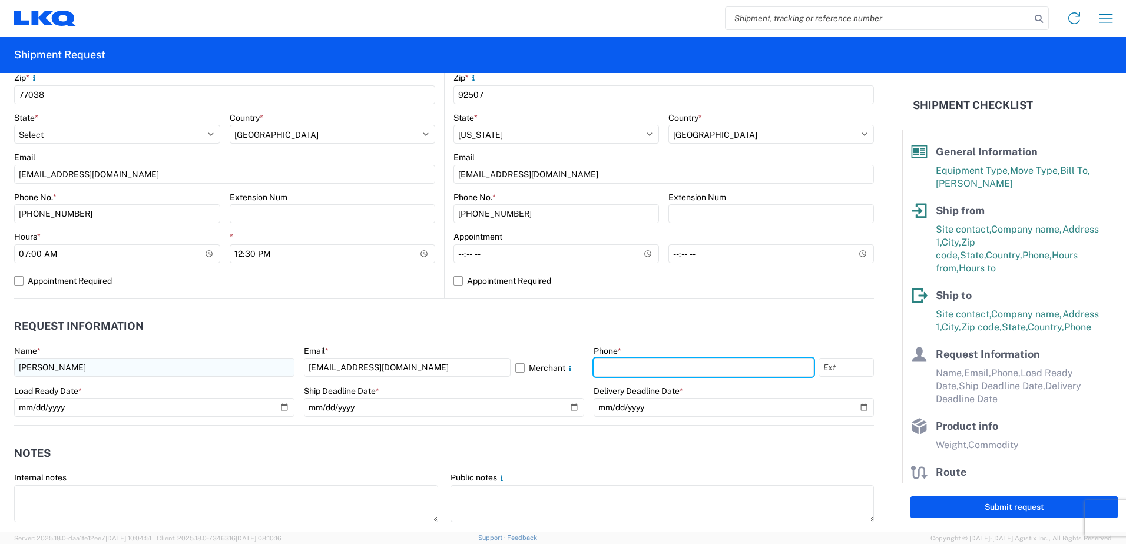
type input "2818861028"
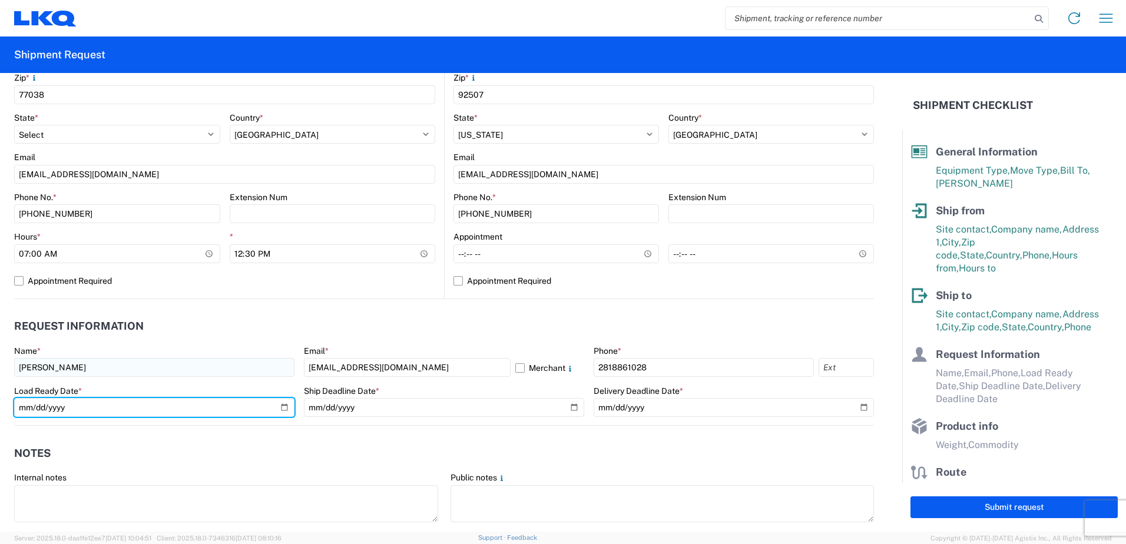
type input "[DATE]"
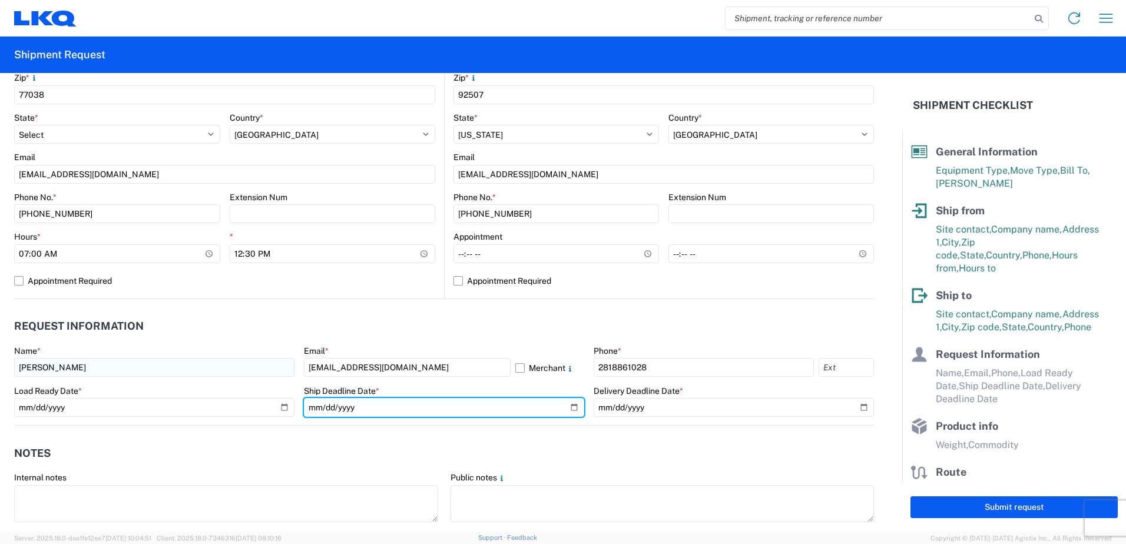
type input "[DATE]"
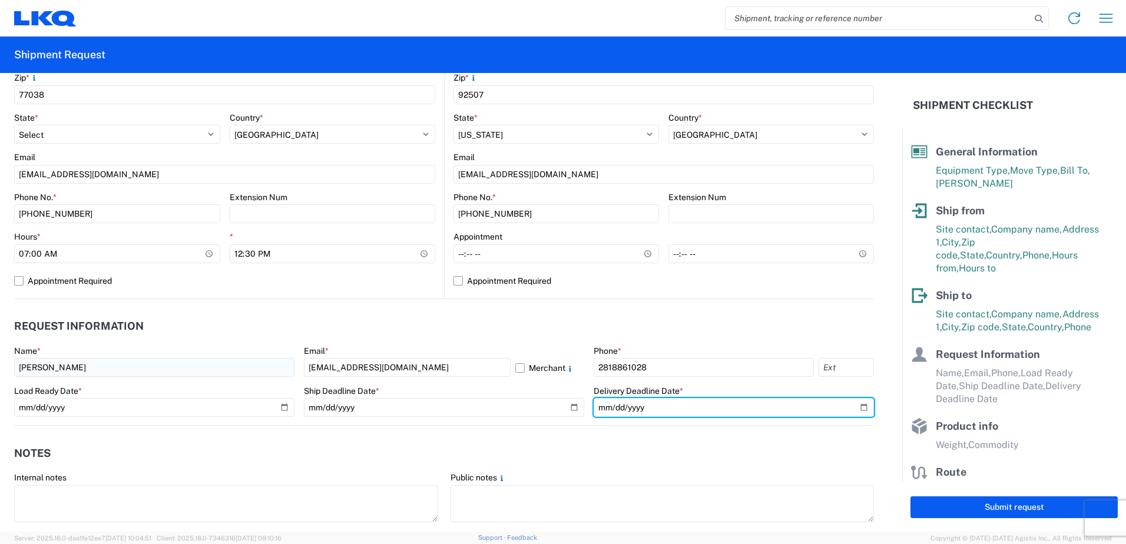
type input "[DATE]"
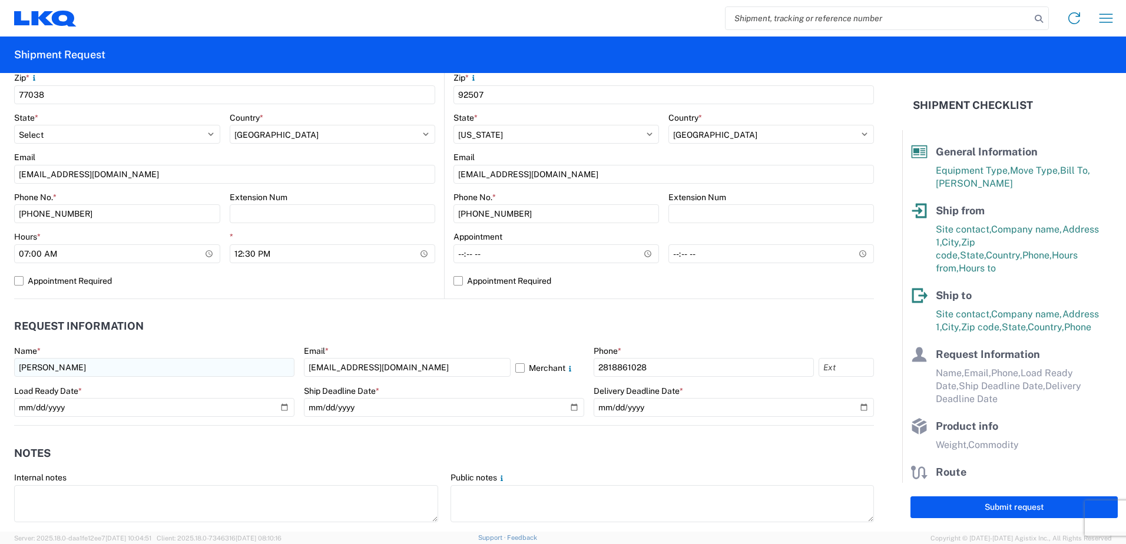
type input "42500"
type input "General Auto Parts (dry)"
type input "24"
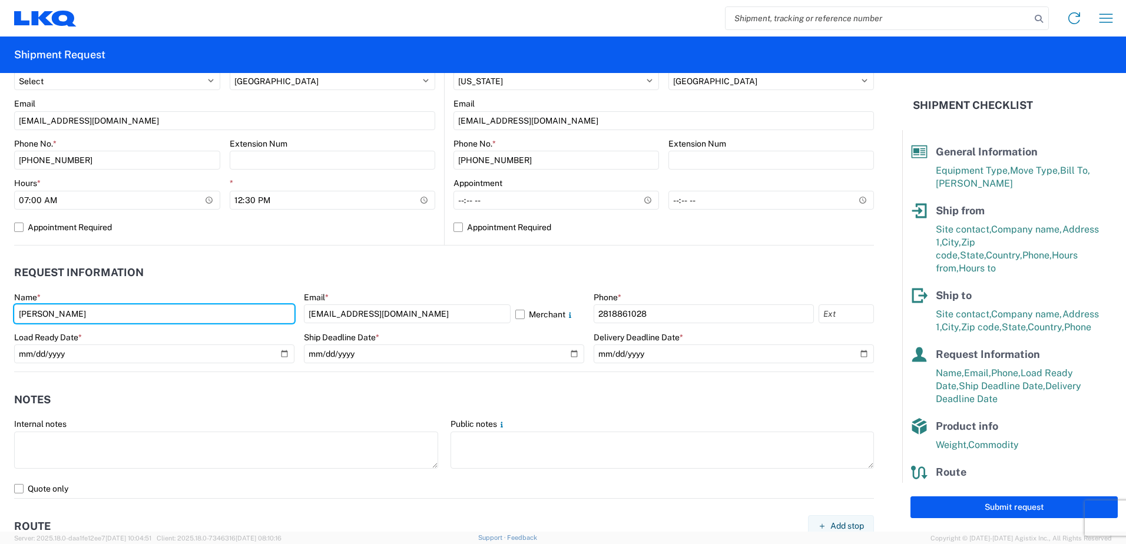
scroll to position [589, 0]
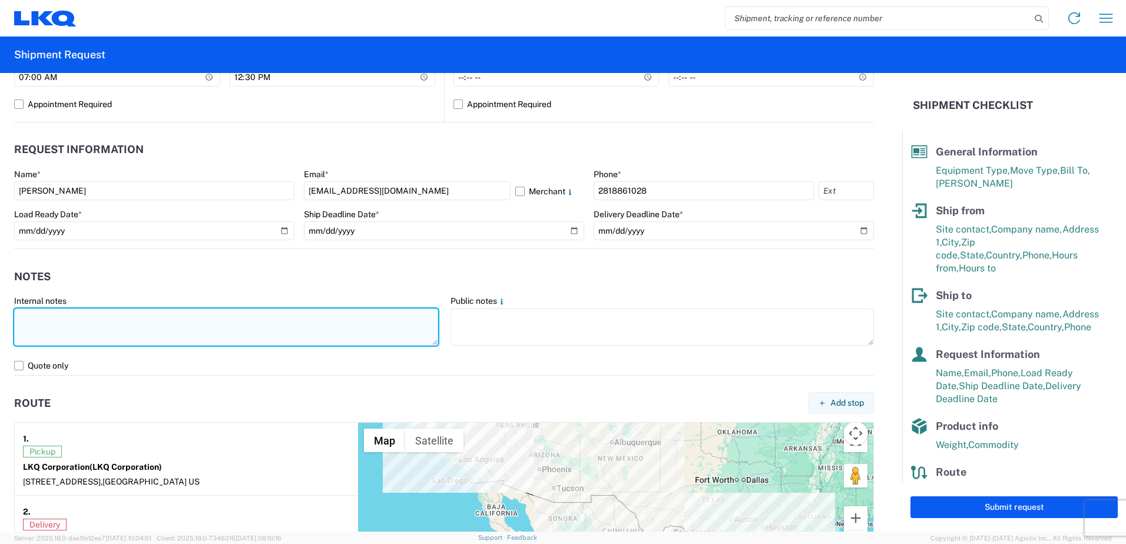
click at [51, 321] on textarea at bounding box center [226, 326] width 424 height 37
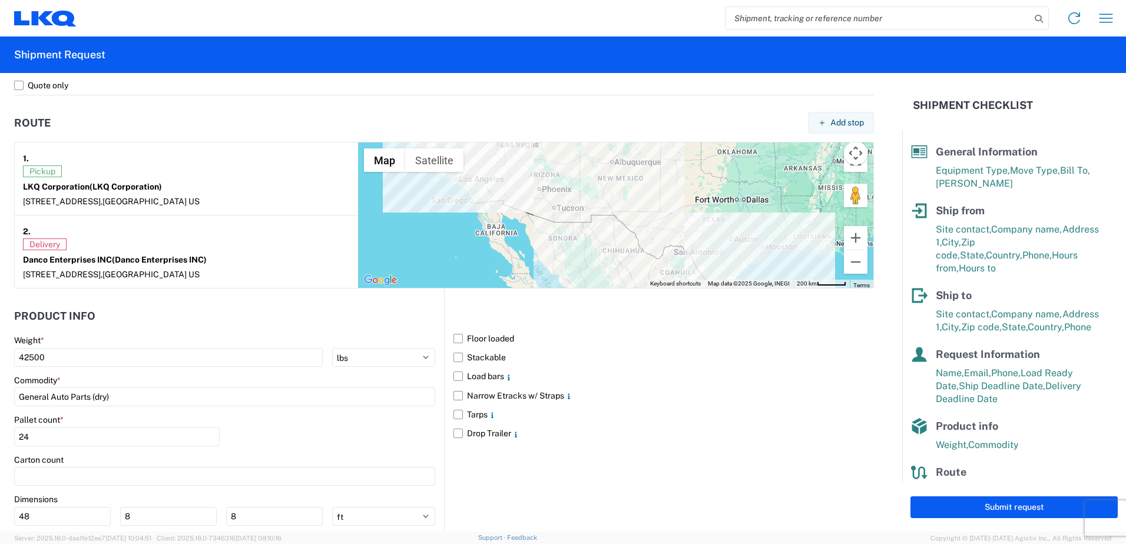
scroll to position [942, 0]
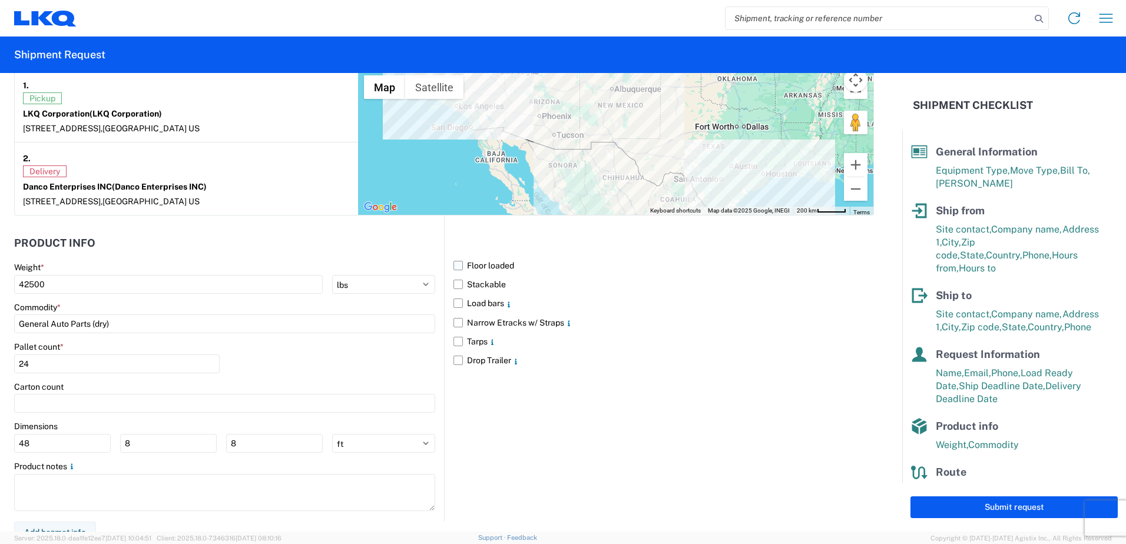
type textarea "going over the rail. does not have to be [PERSON_NAME]."
click at [470, 269] on label "Floor loaded" at bounding box center [663, 265] width 420 height 19
click at [0, 0] on input "Floor loaded" at bounding box center [0, 0] width 0 height 0
click at [476, 280] on label "Stackable" at bounding box center [663, 284] width 420 height 19
click at [0, 0] on input "Stackable" at bounding box center [0, 0] width 0 height 0
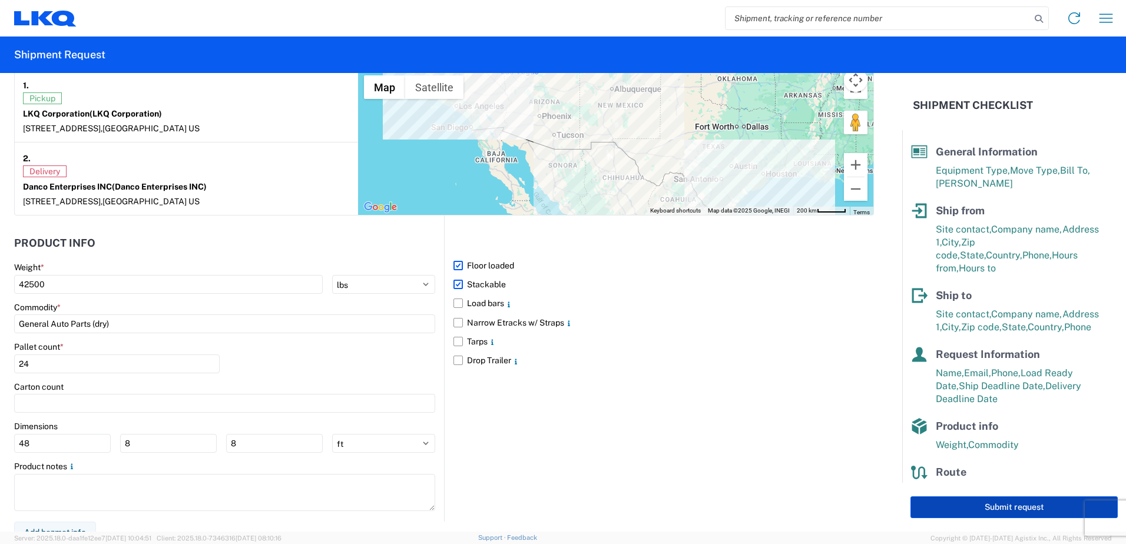
click at [968, 507] on button "Submit request" at bounding box center [1013, 507] width 207 height 22
select select "US"
